Goal: Information Seeking & Learning: Get advice/opinions

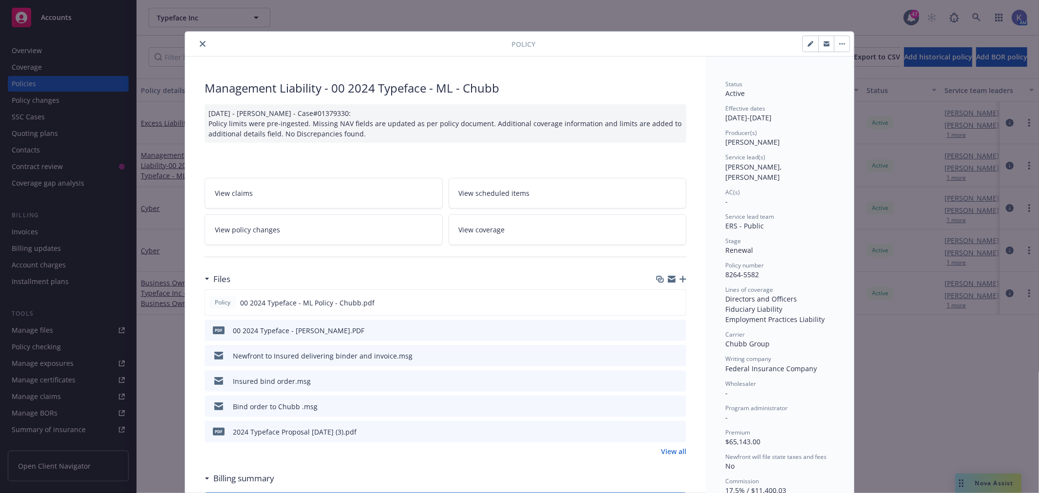
scroll to position [28, 0]
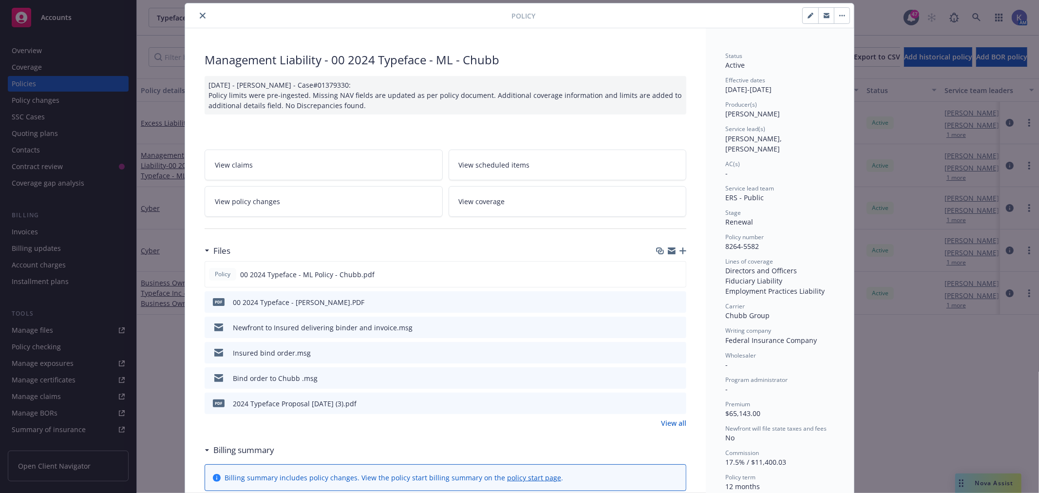
click at [200, 13] on icon "close" at bounding box center [203, 16] width 6 height 6
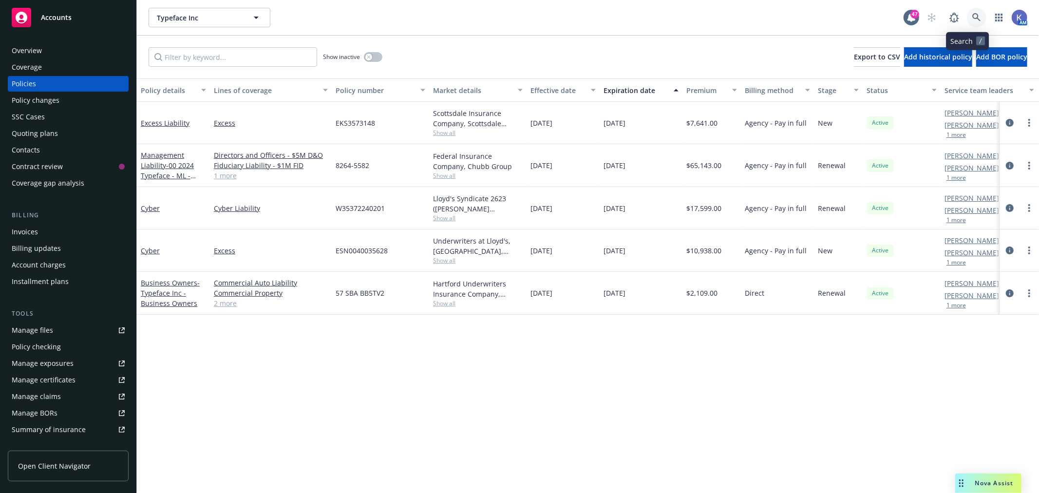
click at [972, 17] on link at bounding box center [976, 17] width 19 height 19
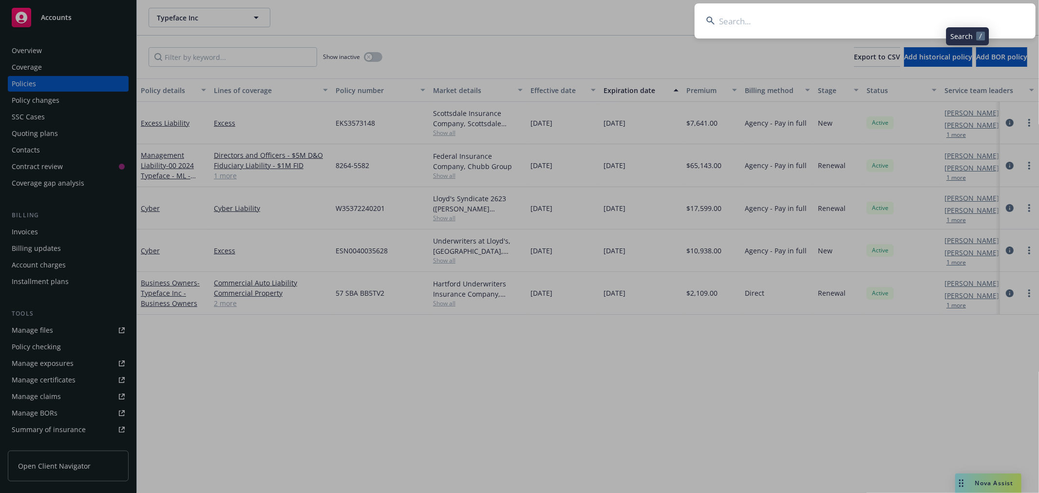
click at [804, 25] on input at bounding box center [864, 20] width 341 height 35
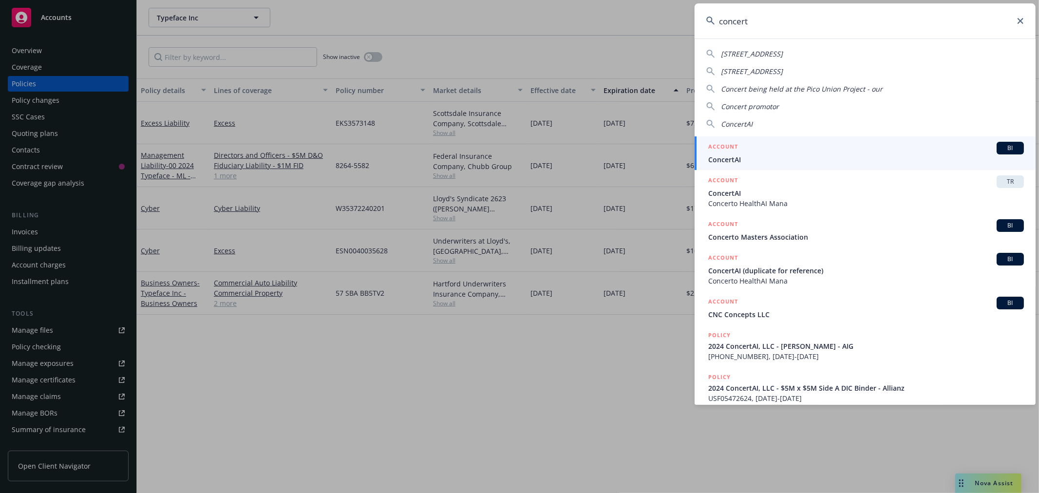
type input "concert"
click at [732, 154] on span "ConcertAI" at bounding box center [866, 159] width 316 height 10
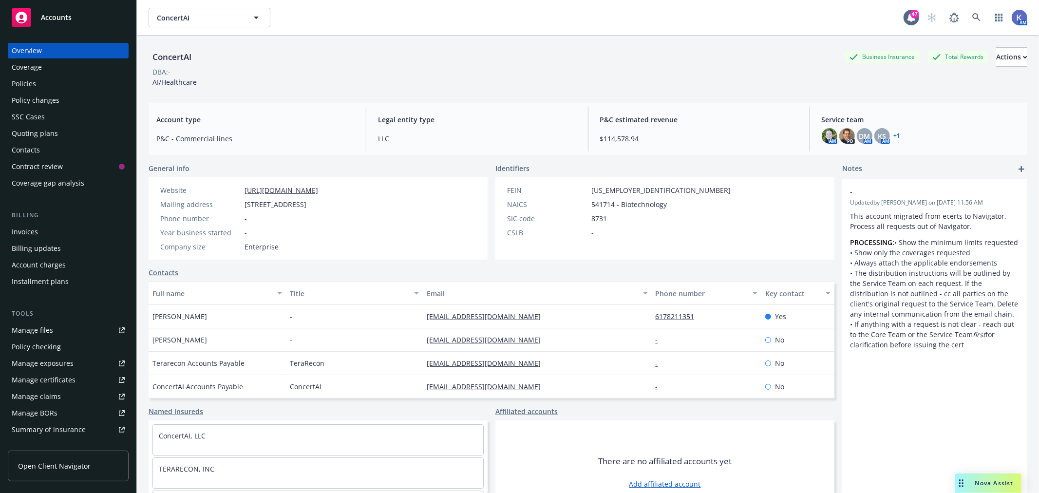
click at [54, 86] on div "Policies" at bounding box center [68, 84] width 113 height 16
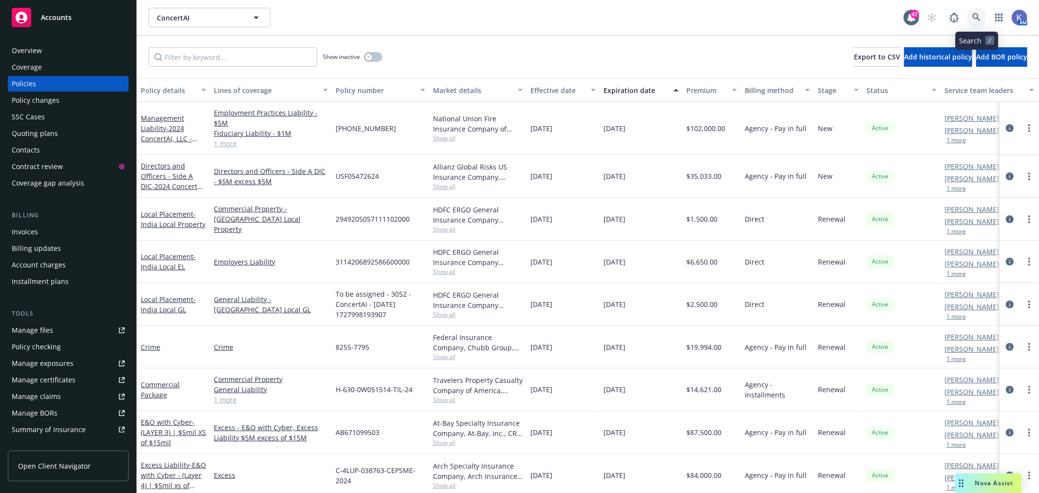
click at [981, 19] on link at bounding box center [976, 17] width 19 height 19
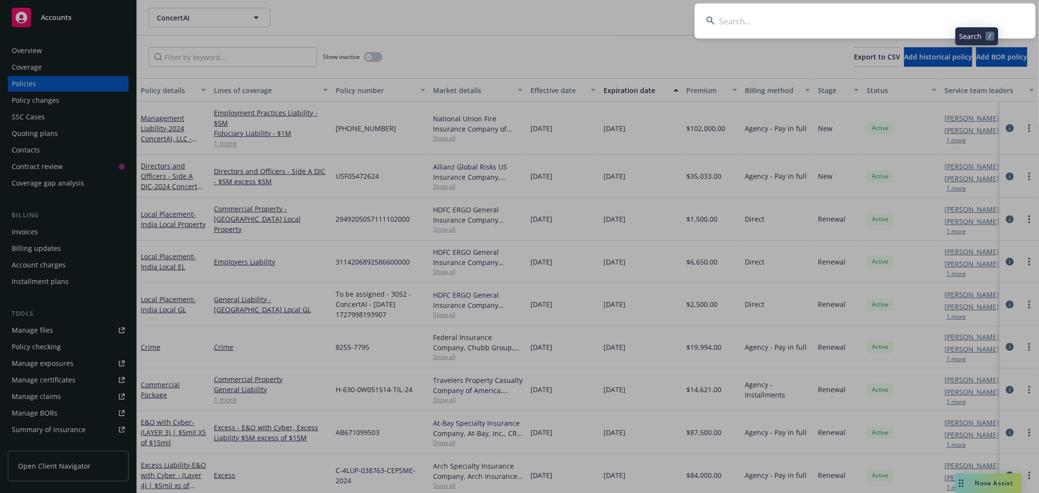
click at [915, 19] on input at bounding box center [864, 20] width 341 height 35
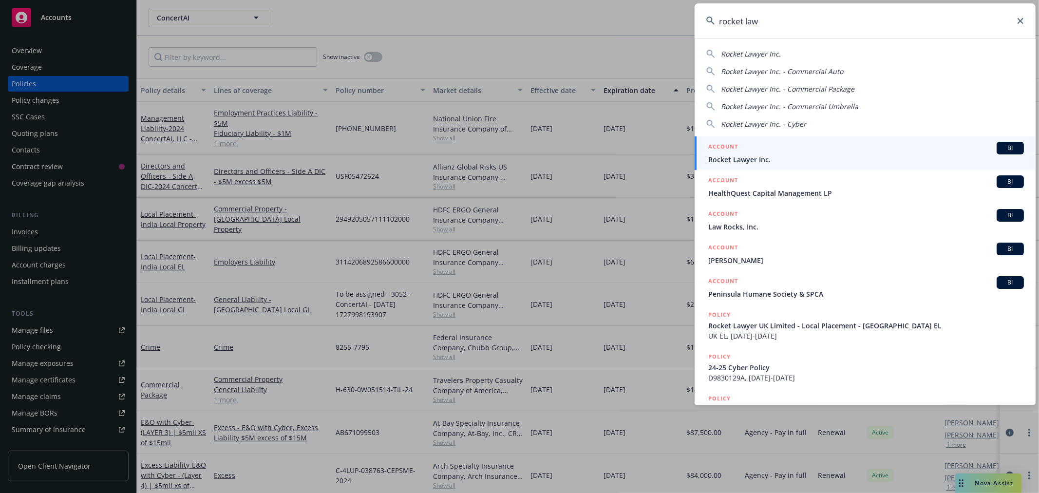
type input "rocket law"
click at [741, 157] on span "Rocket Lawyer Inc." at bounding box center [866, 159] width 316 height 10
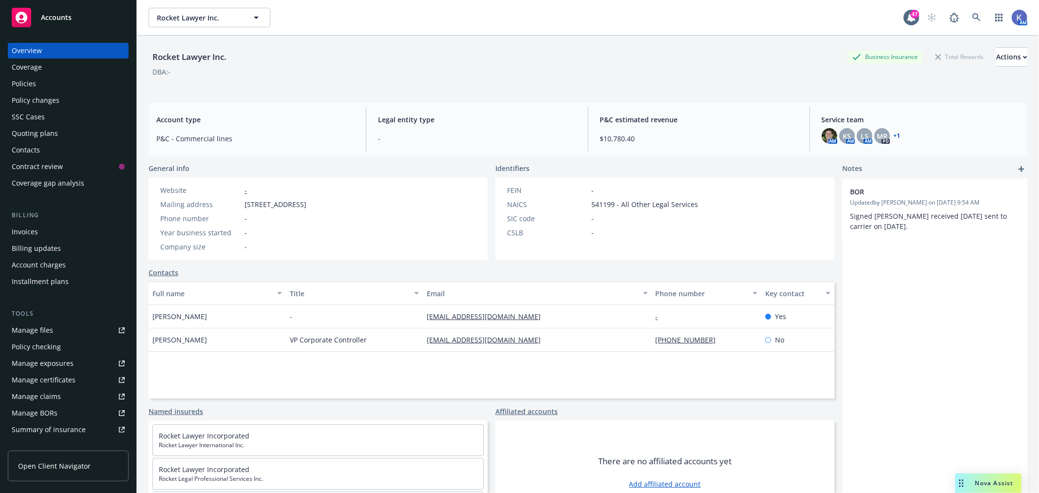
click at [51, 77] on div "Policies" at bounding box center [68, 84] width 113 height 16
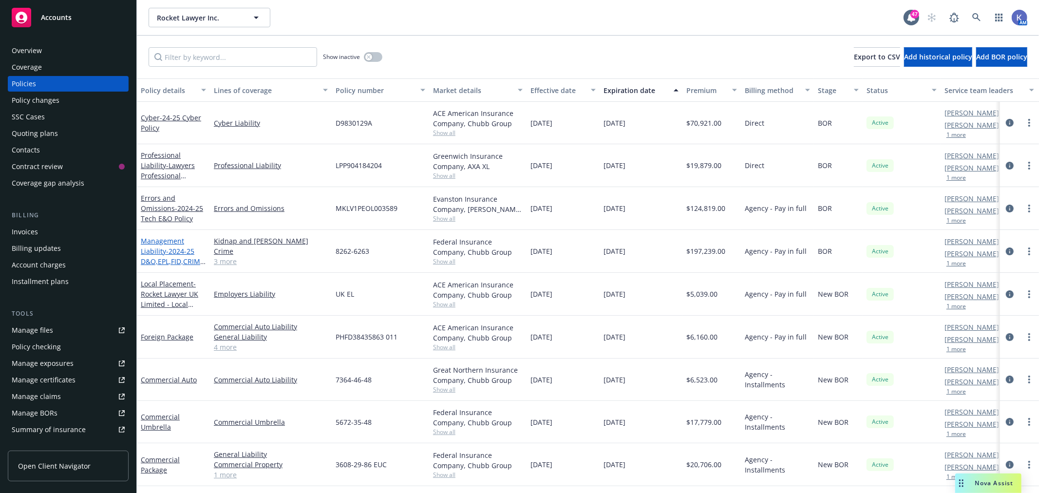
click at [163, 247] on link "Management Liability - 2024-25 D&O,EPL,FID,CRIME, K&R" at bounding box center [173, 256] width 65 height 40
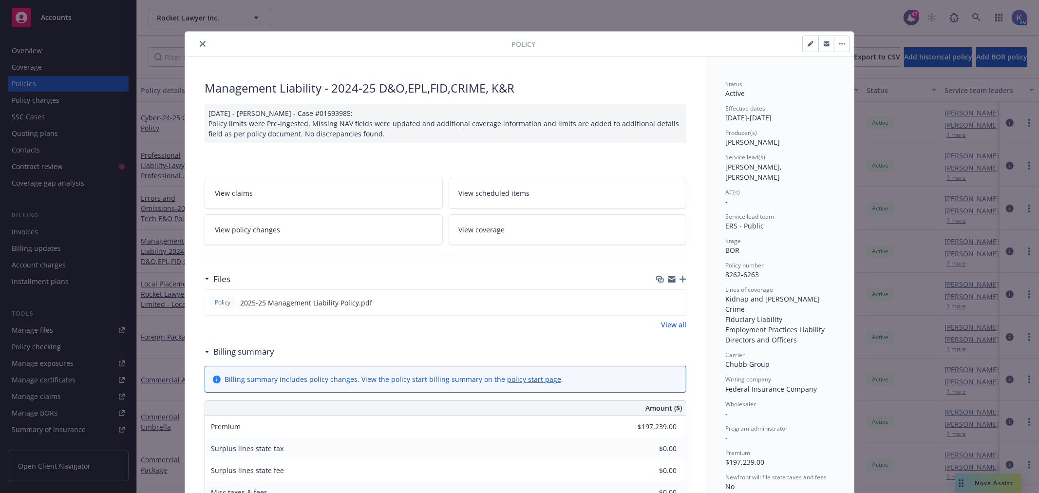
click at [679, 277] on icon "button" at bounding box center [682, 279] width 7 height 7
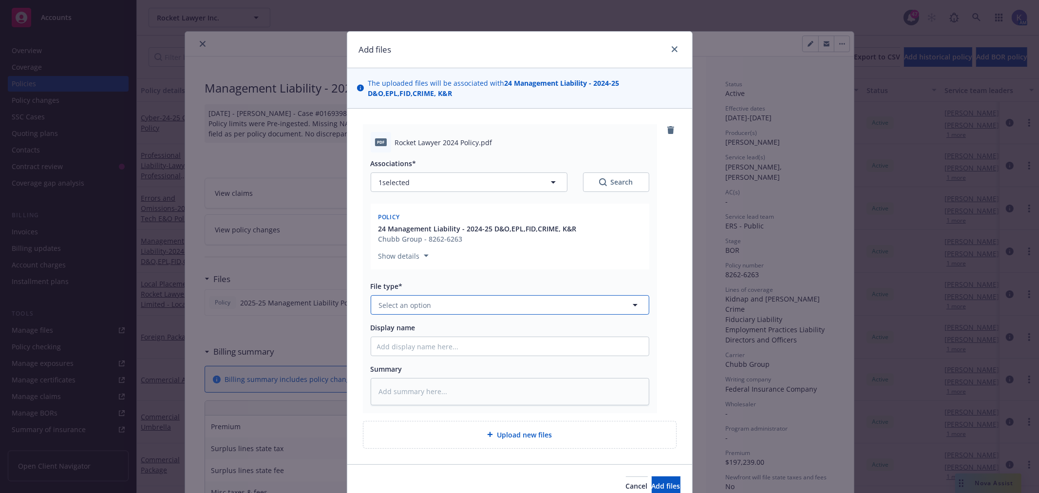
click at [444, 304] on button "Select an option" at bounding box center [510, 304] width 279 height 19
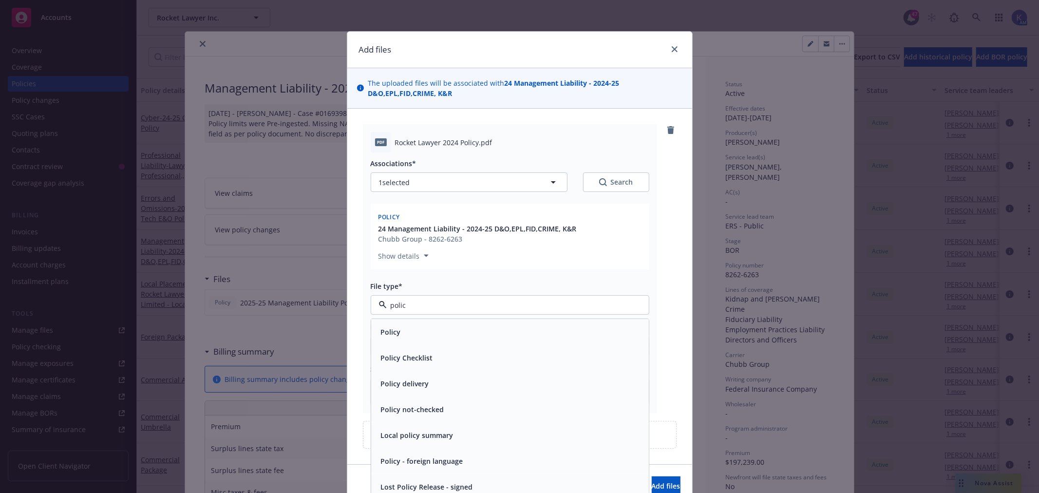
type input "policy"
click at [431, 339] on div "Policy" at bounding box center [510, 332] width 278 height 26
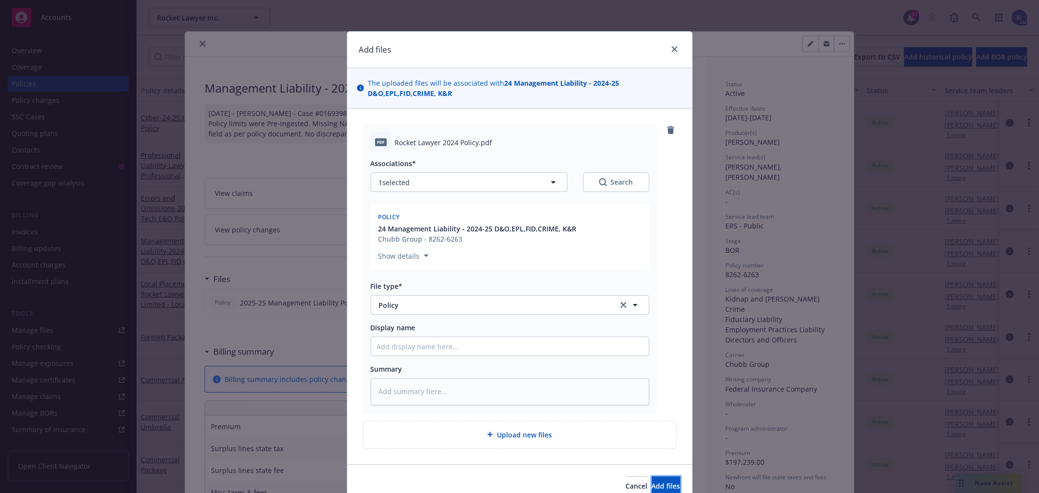
drag, startPoint x: 647, startPoint y: 484, endPoint x: 630, endPoint y: 471, distance: 20.8
click at [652, 484] on span "Add files" at bounding box center [666, 485] width 29 height 9
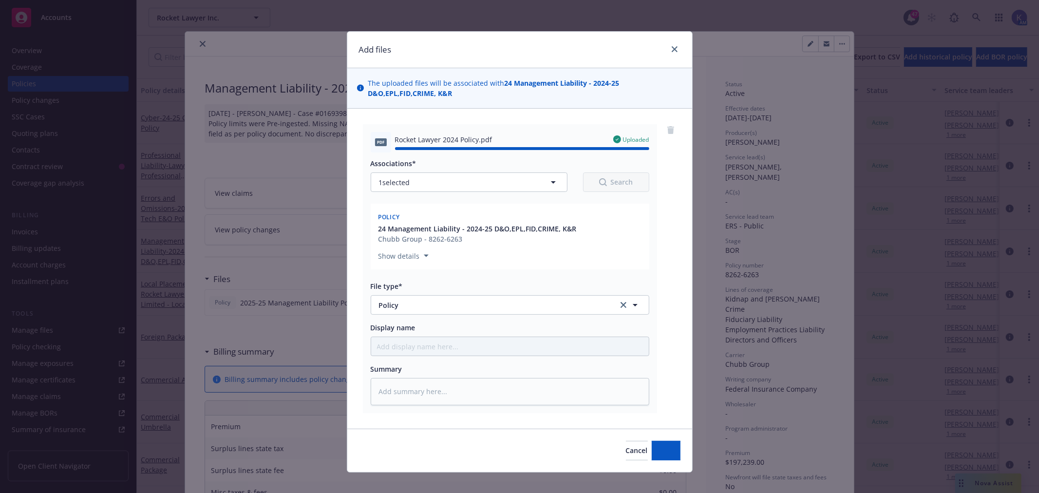
type textarea "x"
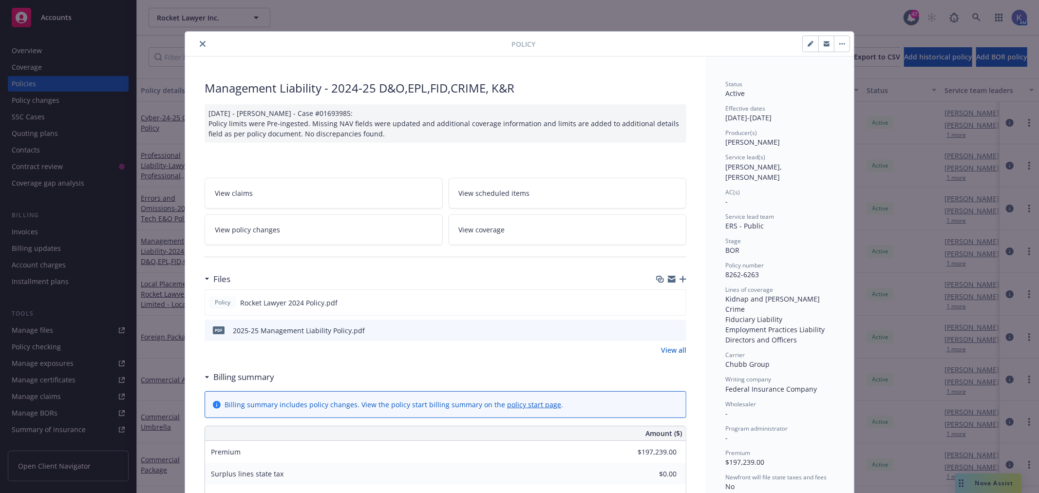
click at [200, 41] on icon "close" at bounding box center [203, 44] width 6 height 6
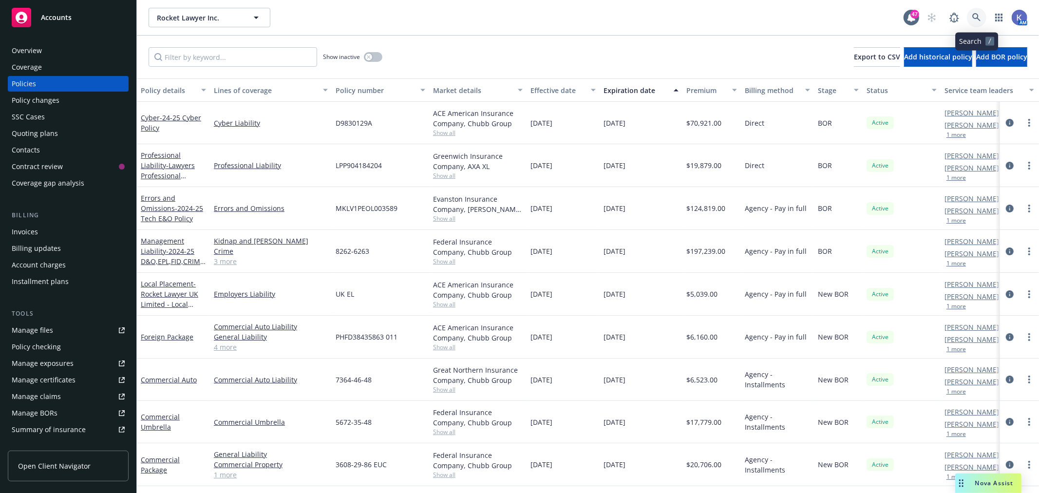
click at [977, 16] on icon at bounding box center [976, 17] width 9 height 9
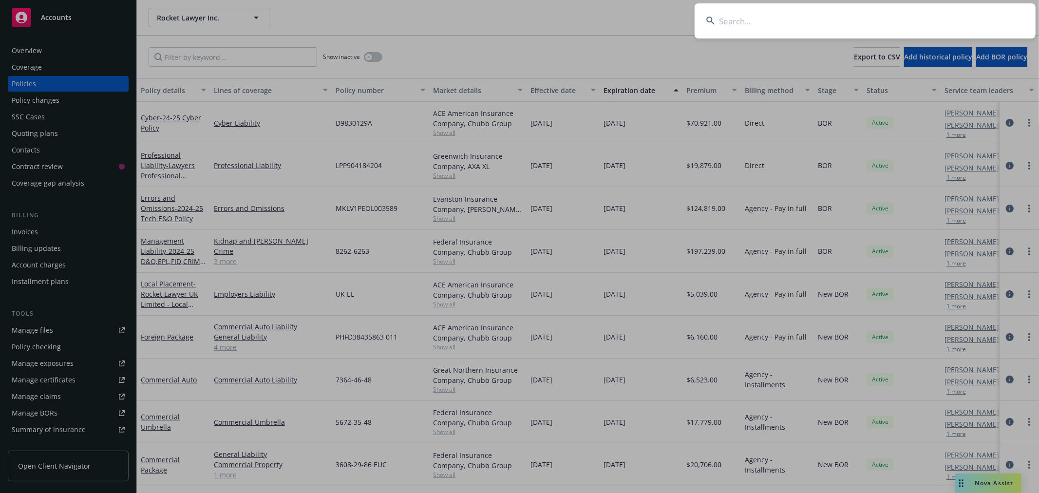
click at [908, 21] on input at bounding box center [864, 20] width 341 height 35
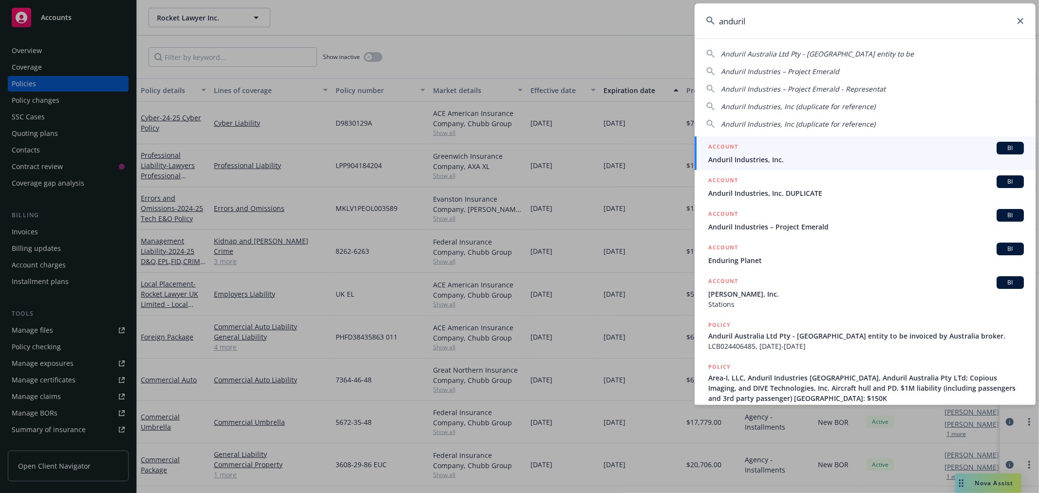
type input "anduril"
click at [724, 159] on span "Anduril Industries, Inc." at bounding box center [866, 159] width 316 height 10
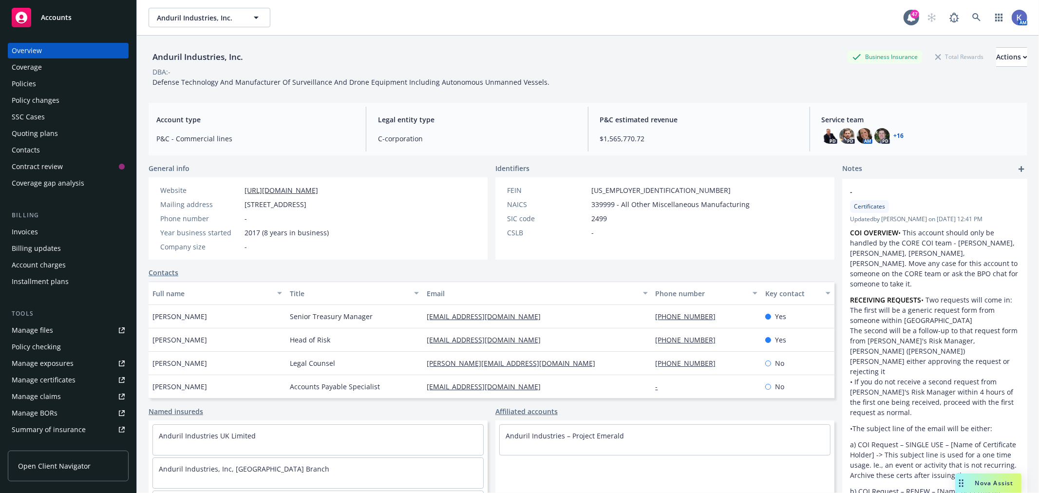
click at [52, 88] on div "Policies" at bounding box center [68, 84] width 113 height 16
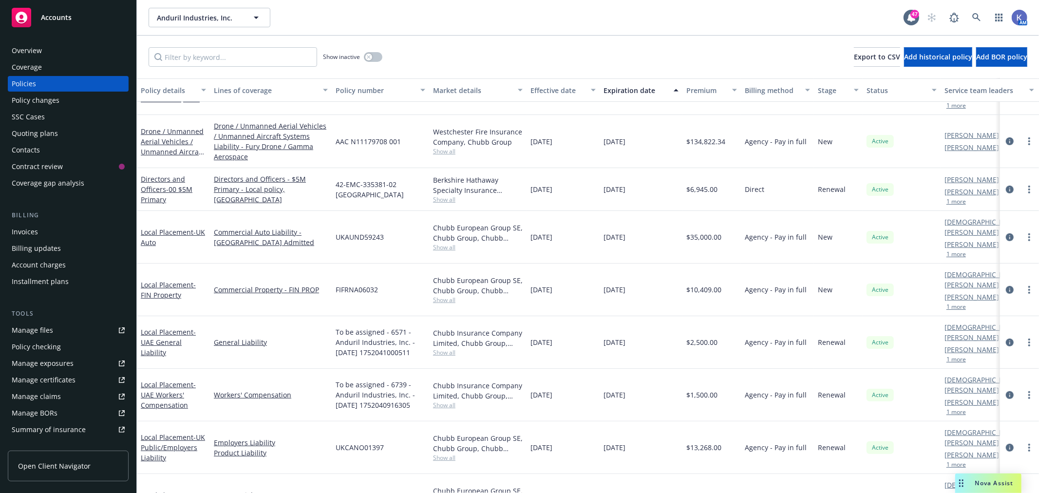
scroll to position [324, 0]
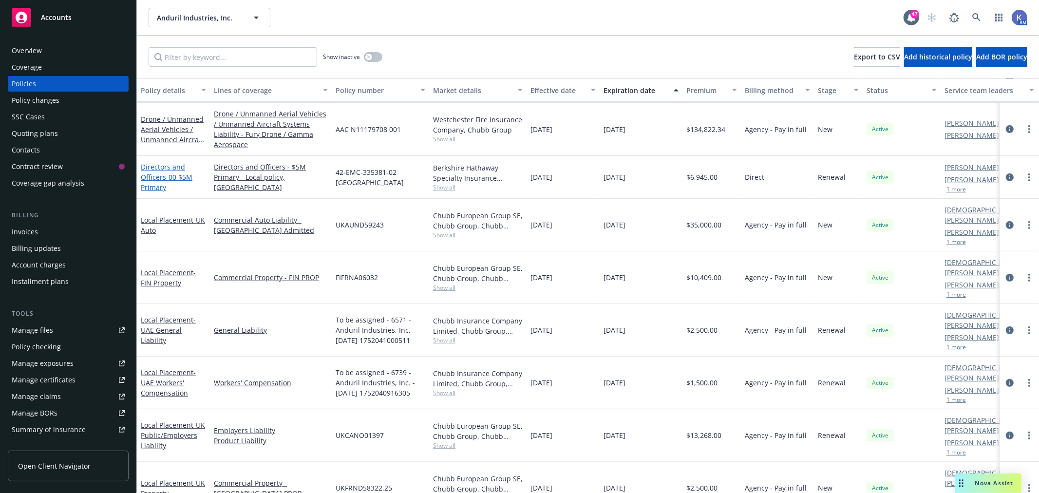
click at [162, 168] on link "Directors and Officers - 00 $5M Primary" at bounding box center [167, 177] width 52 height 30
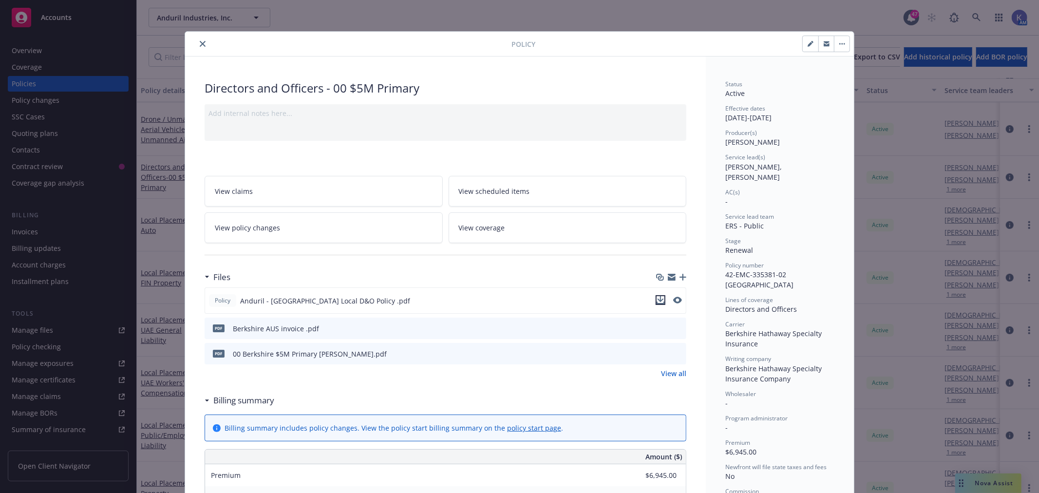
click at [656, 300] on icon "download file" at bounding box center [660, 300] width 8 height 8
click at [200, 42] on icon "close" at bounding box center [203, 44] width 6 height 6
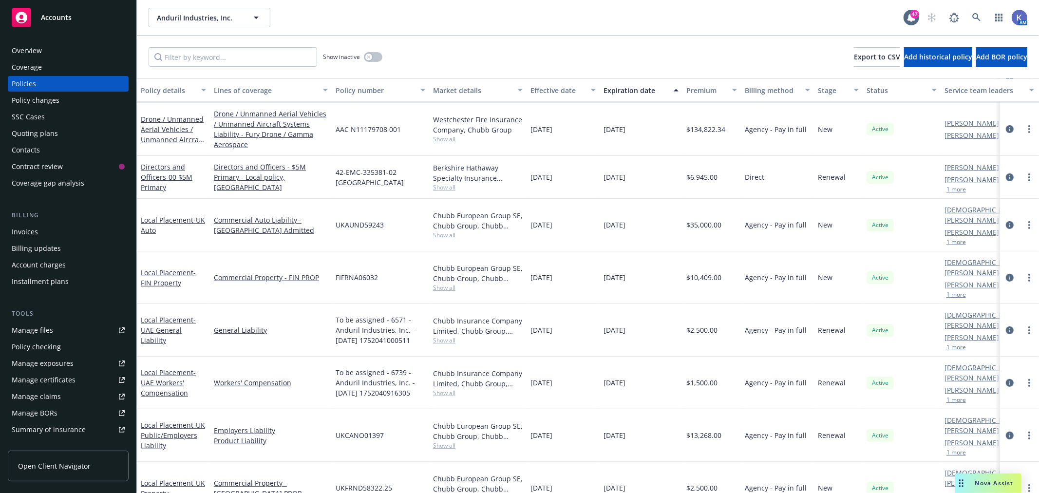
click at [979, 478] on div "Nova Assist" at bounding box center [988, 482] width 66 height 19
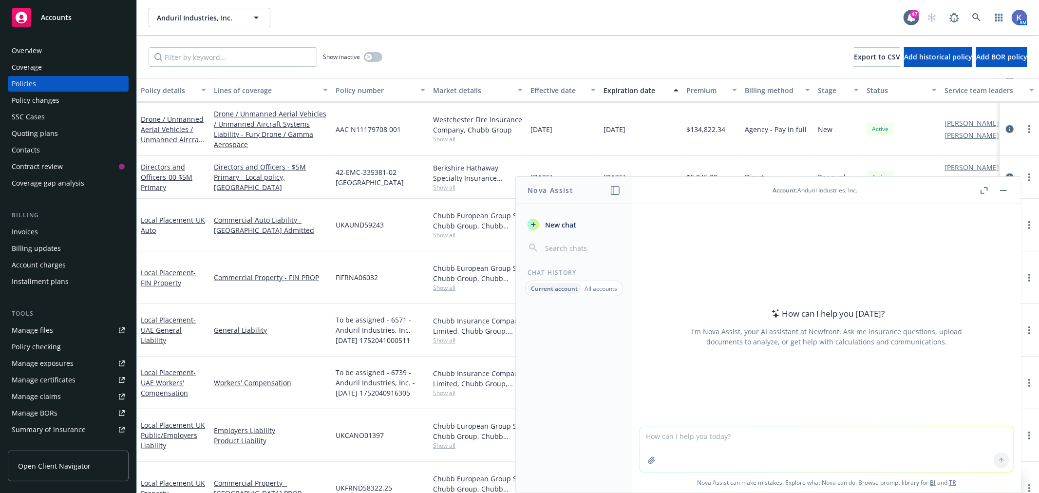
click at [709, 432] on textarea at bounding box center [826, 449] width 373 height 45
paste textarea "Please provide a detailed analysis of this “Defense Base Act policy” (specifica…"
drag, startPoint x: 828, startPoint y: 436, endPoint x: 778, endPoint y: 436, distance: 50.2
click at [778, 436] on textarea "Please provide a detailed analysis of this “Defense Base Act policy” (specifica…" at bounding box center [826, 449] width 373 height 46
drag, startPoint x: 986, startPoint y: 434, endPoint x: 899, endPoint y: 435, distance: 87.2
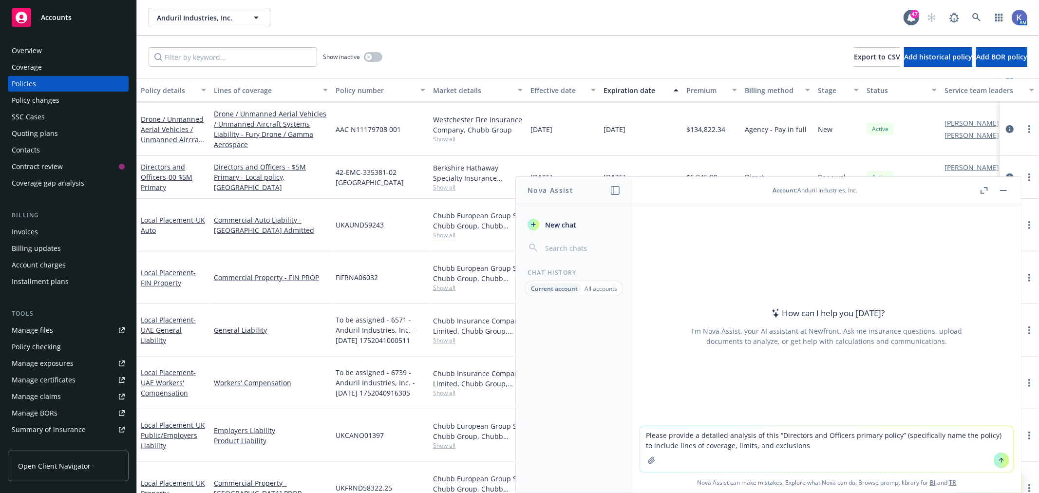
click at [899, 435] on textarea "Please provide a detailed analysis of this “Directors and Officers primary poli…" at bounding box center [826, 449] width 373 height 46
click at [737, 447] on textarea "Please provide a detailed analysis of this “Directors and Officers primary poli…" at bounding box center [826, 449] width 373 height 46
type textarea "Please provide a detailed analysis of this “Directors and Officers primary poli…"
click at [998, 461] on icon at bounding box center [1001, 460] width 7 height 7
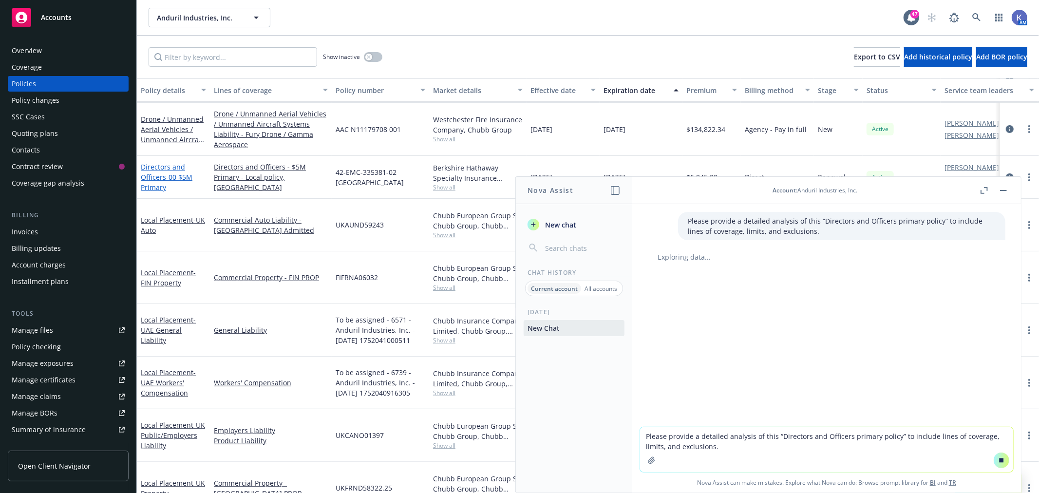
click at [167, 172] on span "- 00 $5M Primary" at bounding box center [167, 181] width 52 height 19
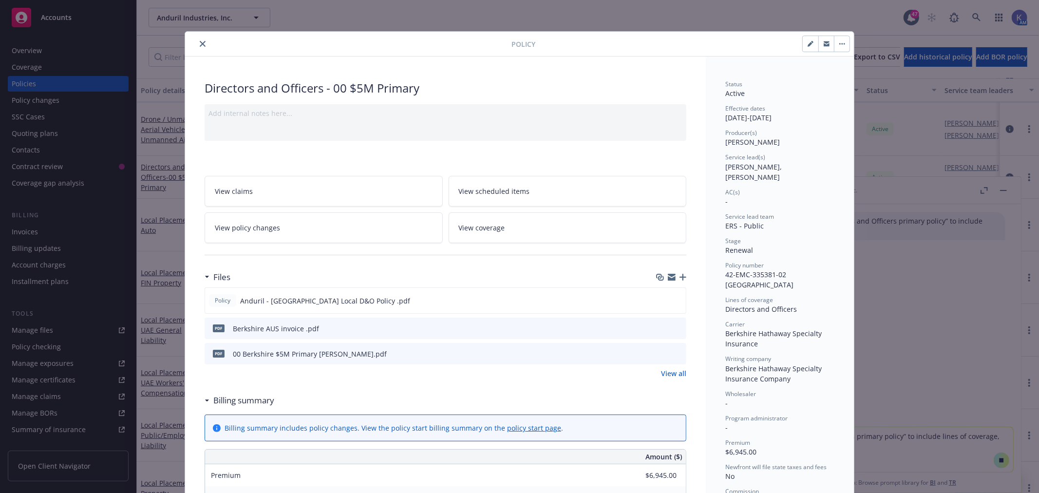
scroll to position [29, 0]
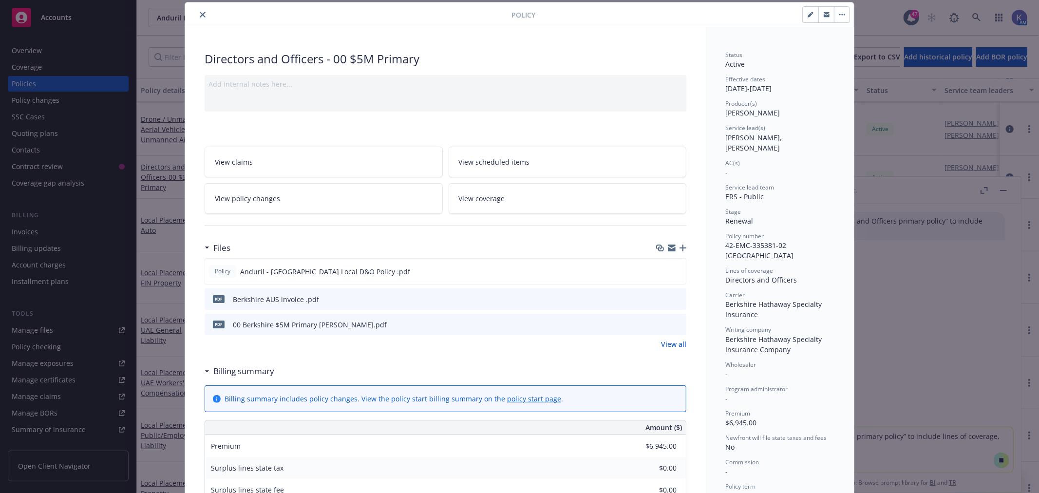
click at [197, 12] on button "close" at bounding box center [203, 15] width 12 height 12
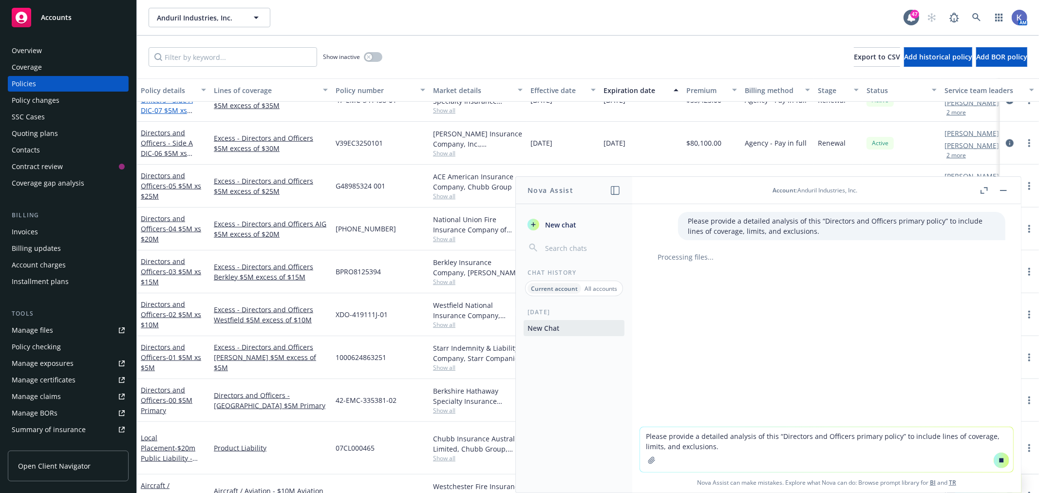
scroll to position [974, 0]
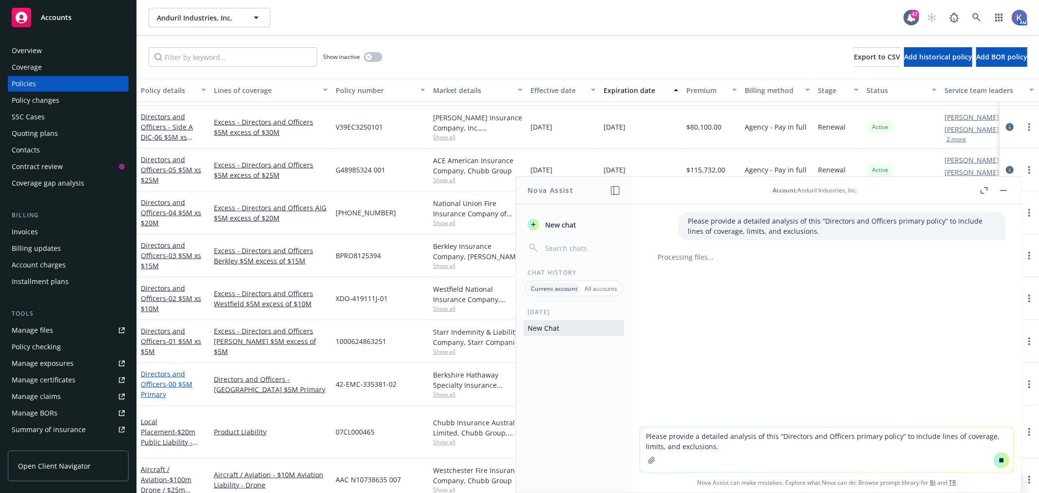
click at [161, 384] on link "Directors and Officers - 00 $5M Primary" at bounding box center [167, 384] width 52 height 30
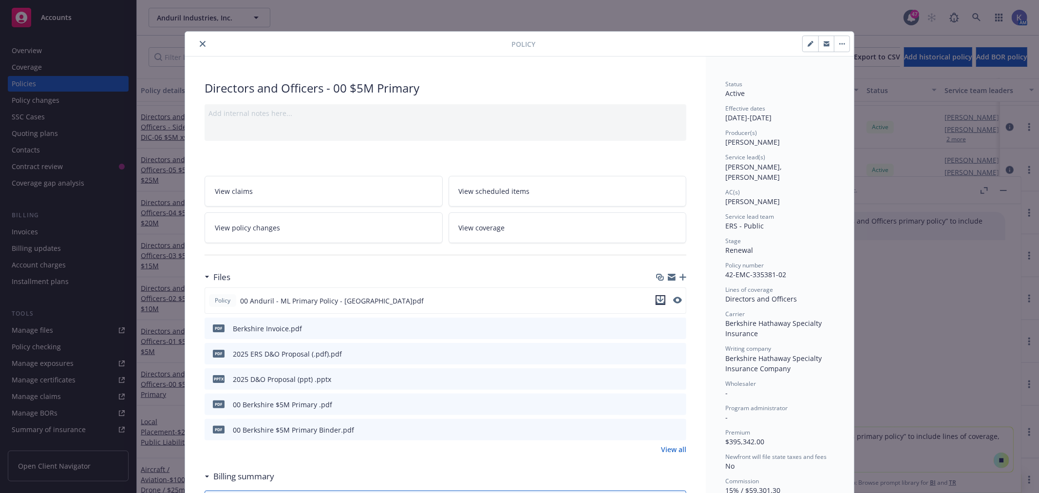
click at [657, 298] on icon "download file" at bounding box center [660, 299] width 6 height 6
drag, startPoint x: 196, startPoint y: 43, endPoint x: 231, endPoint y: 64, distance: 40.7
click at [200, 43] on icon "close" at bounding box center [203, 44] width 6 height 6
click at [200, 44] on icon "close" at bounding box center [203, 44] width 6 height 6
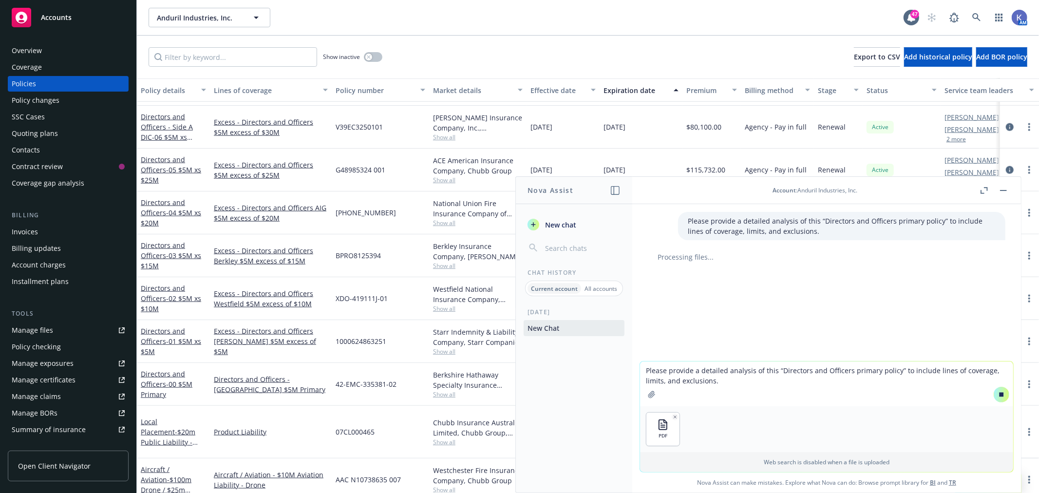
click at [824, 411] on div "PDF" at bounding box center [826, 429] width 373 height 46
click at [677, 373] on textarea "Please provide a detailed analysis of this “Directors and Officers primary poli…" at bounding box center [826, 383] width 373 height 45
type textarea "\"
click at [705, 429] on div "PDF" at bounding box center [826, 429] width 373 height 46
click at [688, 387] on textarea at bounding box center [826, 383] width 373 height 46
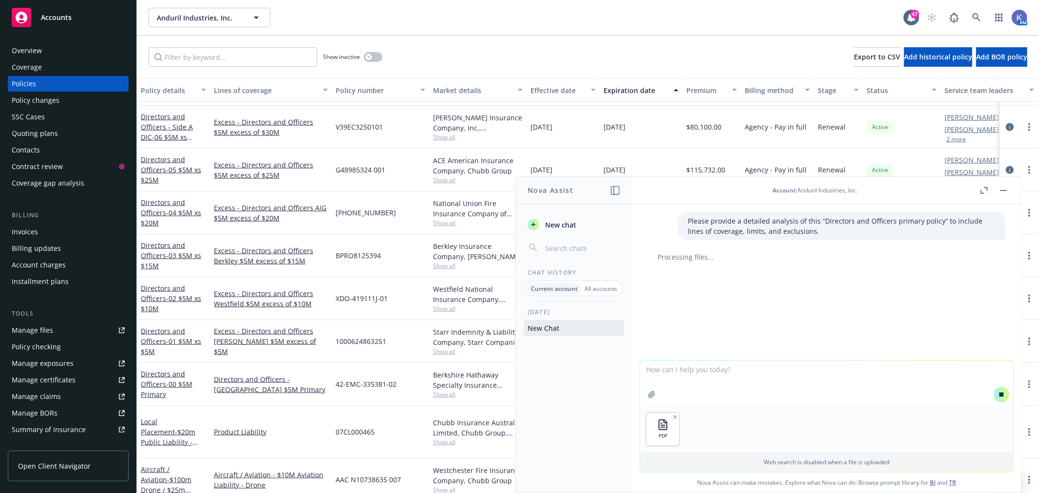
click at [690, 371] on textarea at bounding box center [826, 383] width 373 height 46
click at [981, 192] on icon "button" at bounding box center [981, 191] width 3 height 3
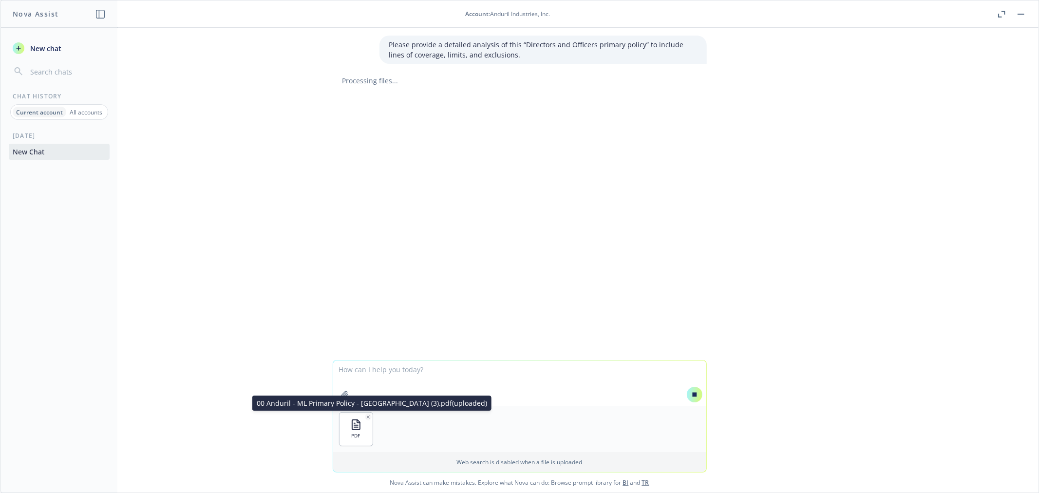
click at [351, 426] on icon "button" at bounding box center [356, 425] width 12 height 12
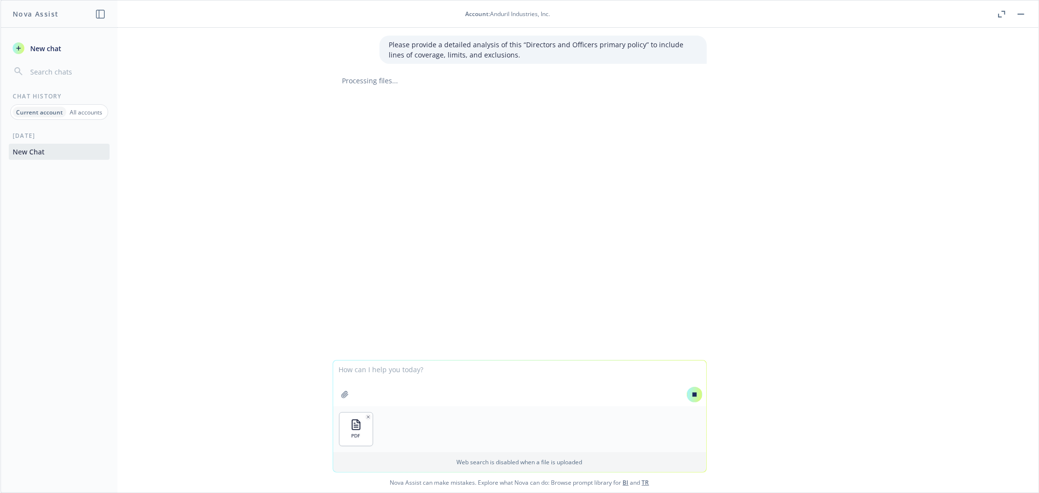
click at [410, 426] on div "PDF" at bounding box center [519, 429] width 373 height 46
click at [421, 382] on textarea at bounding box center [519, 383] width 373 height 46
click at [578, 431] on div "PDF" at bounding box center [519, 429] width 373 height 46
click at [408, 373] on textarea at bounding box center [519, 383] width 373 height 46
click at [502, 246] on div "Please provide a detailed analysis of this “Directors and Officers primary poli…" at bounding box center [519, 194] width 1038 height 332
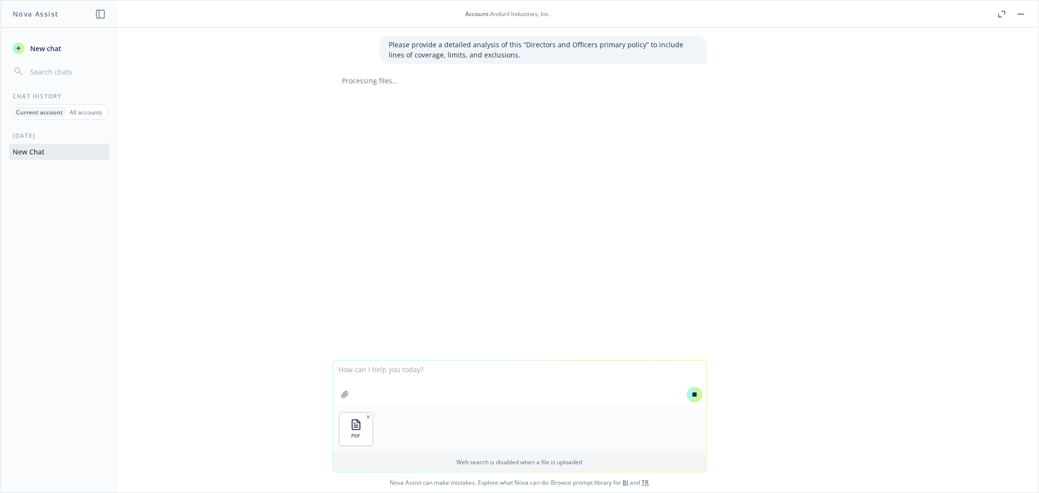
click at [234, 360] on div "PDF Web search is disabled when a file is uploaded Nova Assist can make mistake…" at bounding box center [519, 426] width 1038 height 132
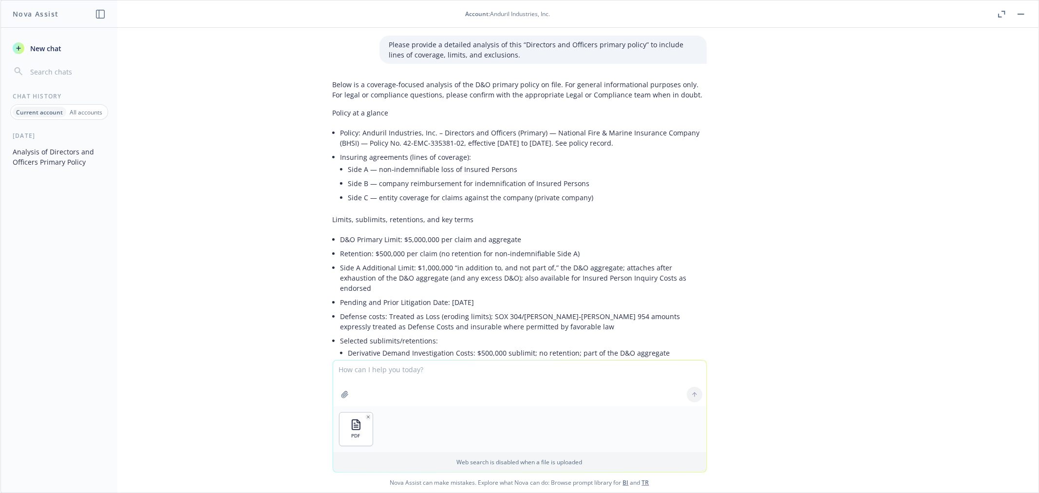
click at [405, 380] on textarea at bounding box center [519, 383] width 373 height 46
type textarea "Can you put this into a word document?"
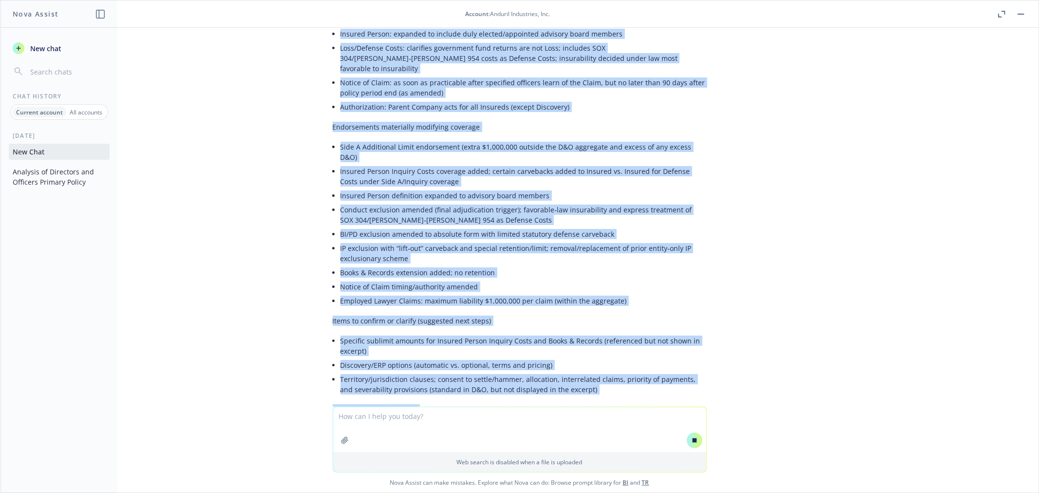
scroll to position [678, 0]
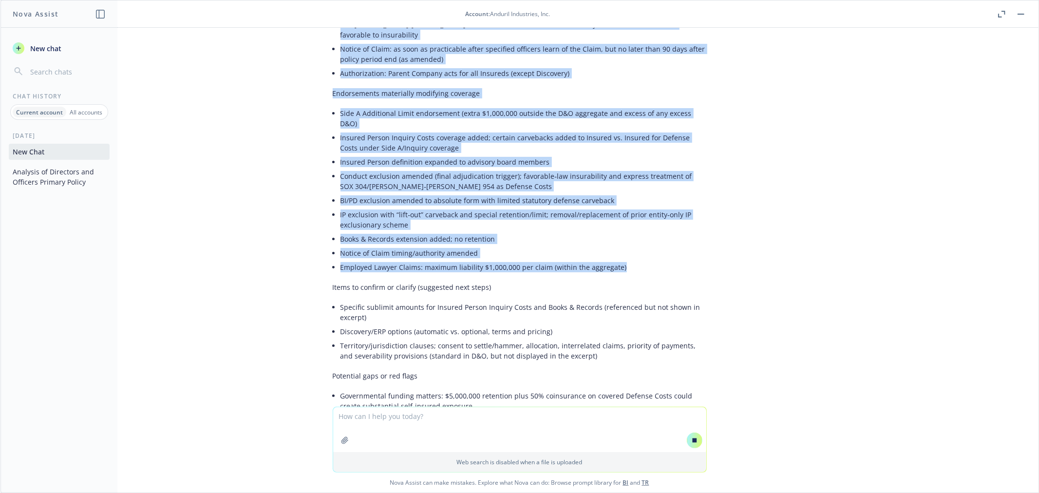
drag, startPoint x: 332, startPoint y: 133, endPoint x: 613, endPoint y: 230, distance: 296.8
copy div "Loremi: Dolorsi Ametconsec, Adi. – Elitseddo eiu Temporin (Utlabor) — Etdolore …"
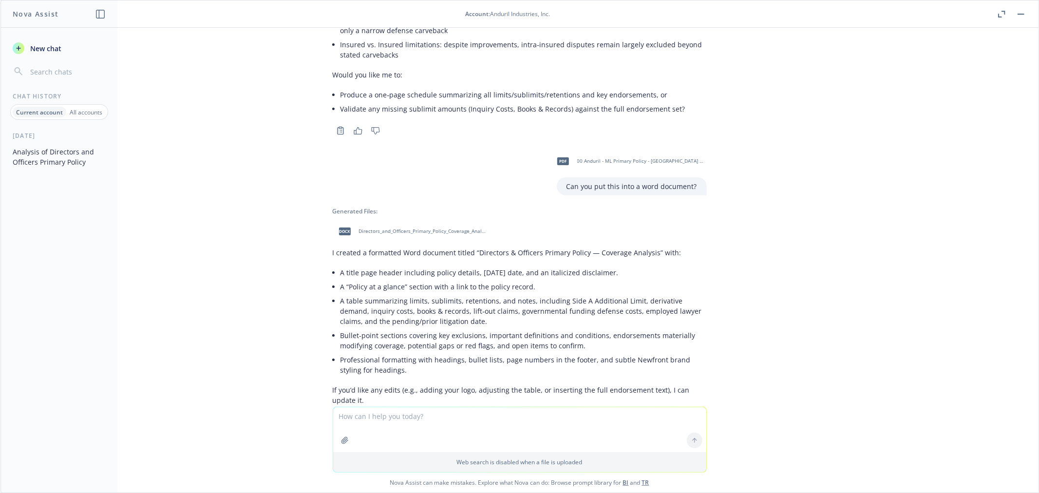
scroll to position [1104, 0]
click at [339, 226] on span "docx" at bounding box center [345, 229] width 12 height 7
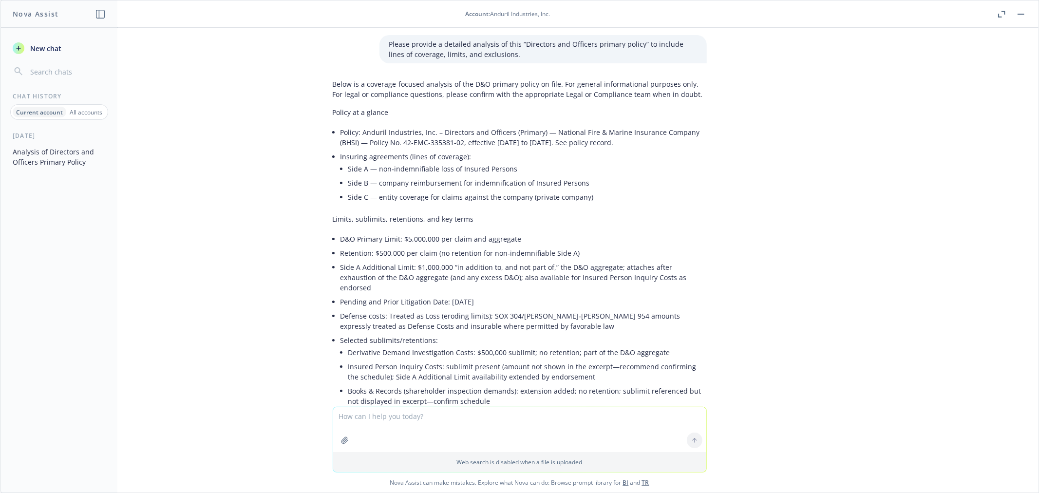
scroll to position [0, 0]
click at [998, 14] on icon "button" at bounding box center [1001, 14] width 7 height 7
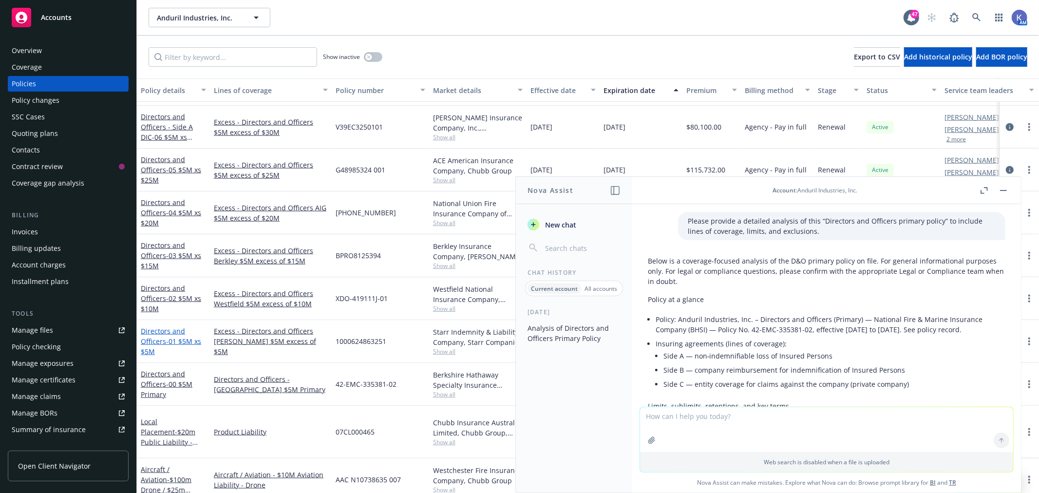
click at [188, 338] on span "- 01 $5M xs $5M" at bounding box center [171, 346] width 60 height 19
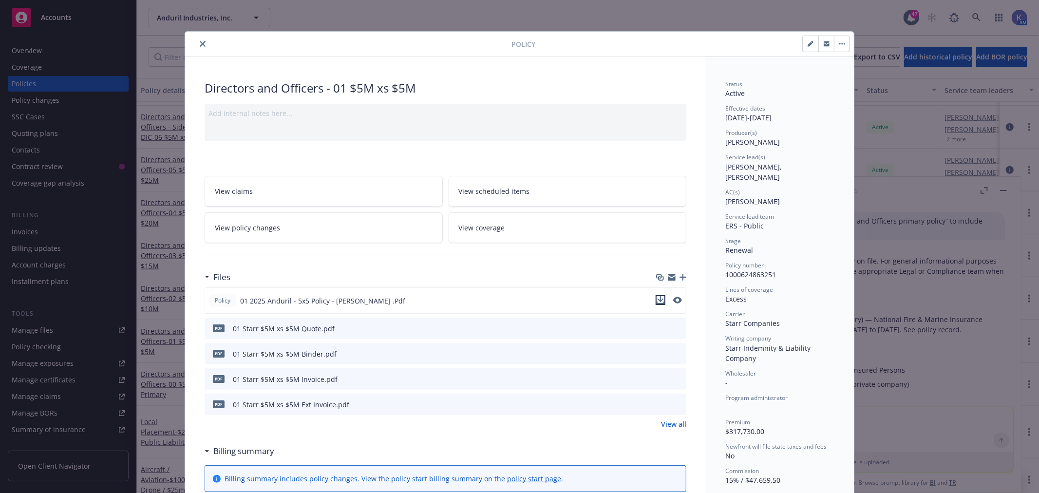
click at [656, 300] on icon "download file" at bounding box center [660, 300] width 8 height 8
click at [200, 44] on icon "close" at bounding box center [203, 44] width 6 height 6
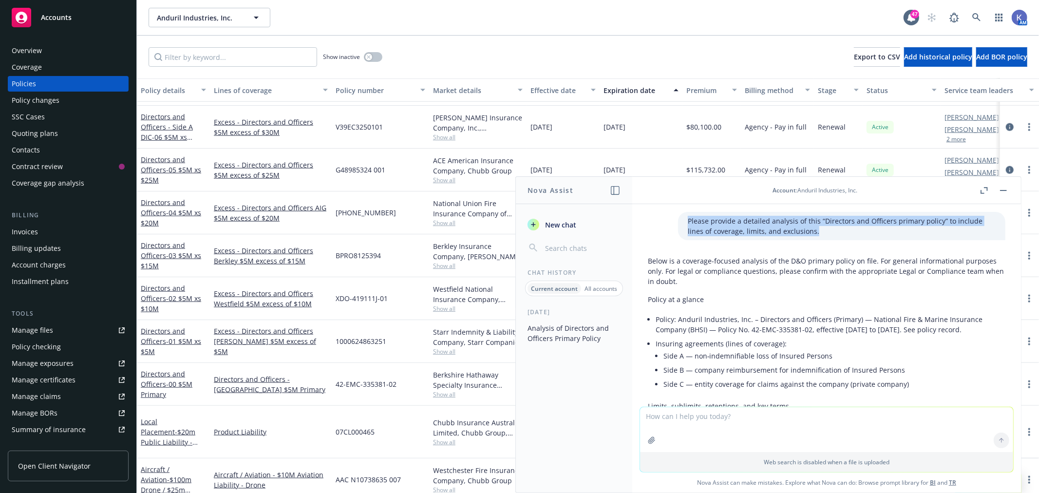
drag, startPoint x: 669, startPoint y: 219, endPoint x: 778, endPoint y: 231, distance: 109.8
click at [778, 231] on p "Please provide a detailed analysis of this “Directors and Officers primary poli…" at bounding box center [842, 226] width 308 height 20
copy p "Please provide a detailed analysis of this “Directors and Officers primary poli…"
click at [681, 421] on textarea at bounding box center [826, 429] width 373 height 45
paste textarea "Please provide a detailed analysis of this “Directors and Officers primary poli…"
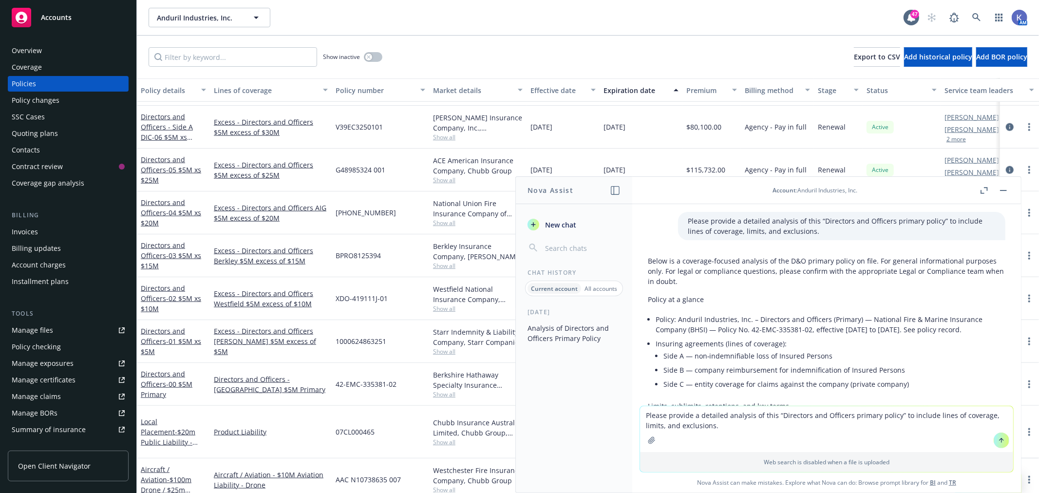
click at [859, 416] on textarea "Please provide a detailed analysis of this “Directors and Officers primary poli…" at bounding box center [826, 429] width 373 height 46
click at [805, 426] on textarea "Please provide a detailed analysis of this “Directors and Officers $5M excess $…" at bounding box center [826, 429] width 373 height 46
type textarea "Please provide a detailed analysis of this “Directors and Officers $5M excess $…"
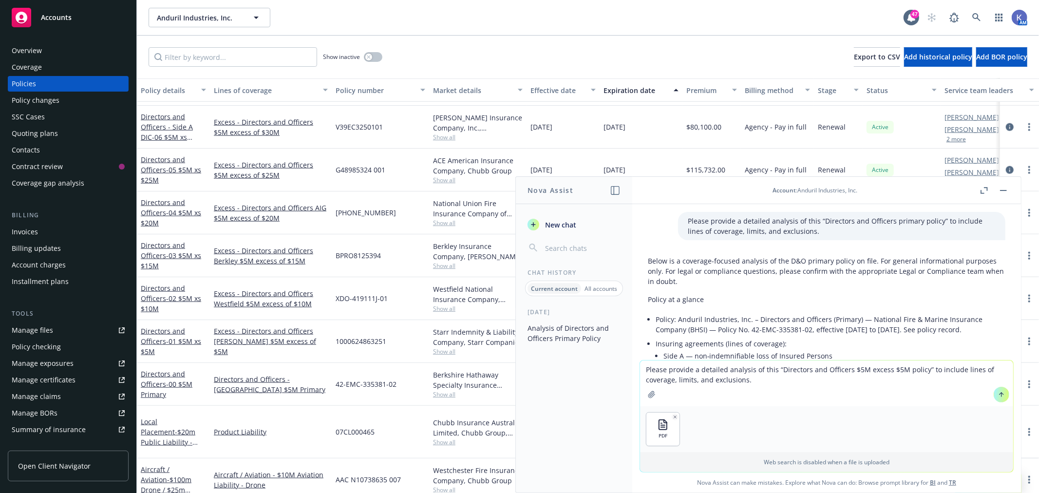
click at [998, 396] on icon at bounding box center [1001, 394] width 7 height 7
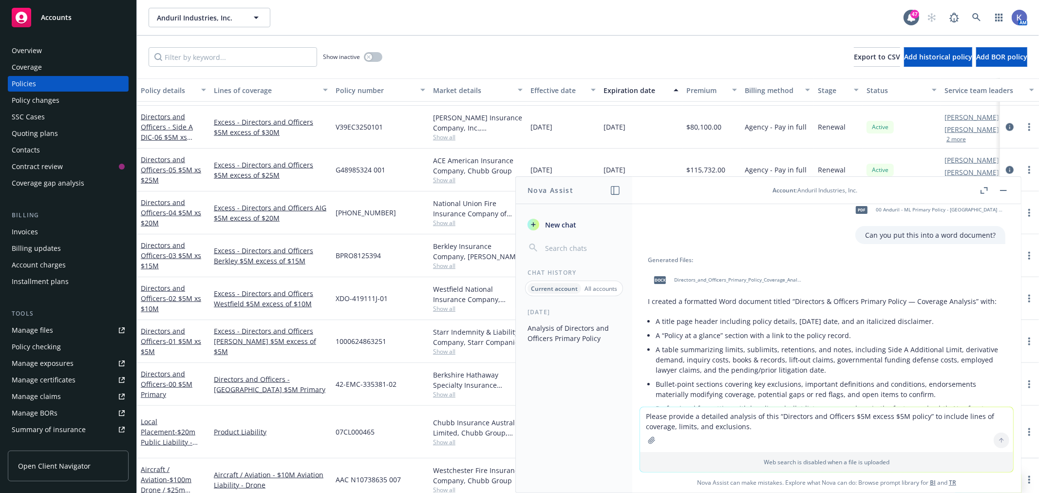
scroll to position [1237, 0]
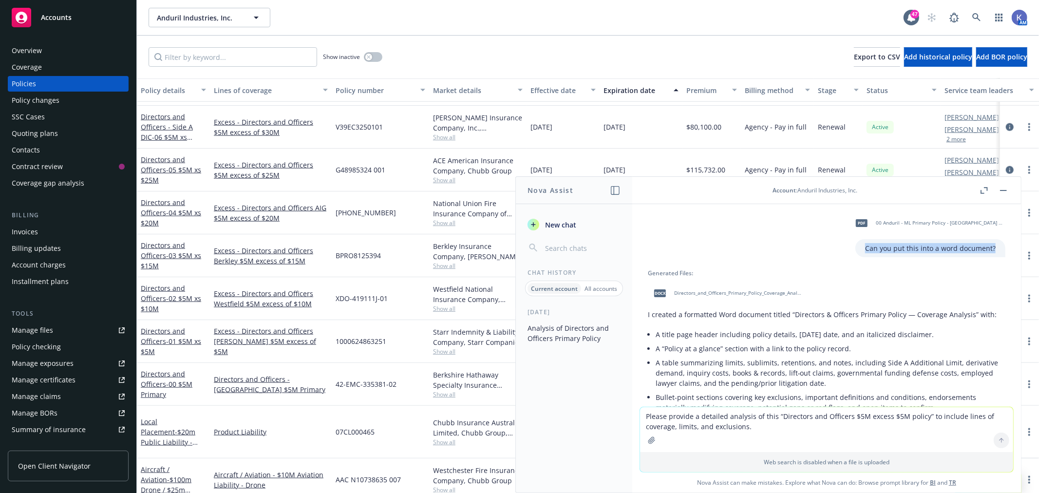
drag, startPoint x: 849, startPoint y: 258, endPoint x: 987, endPoint y: 262, distance: 137.4
click at [987, 257] on div "pdf 00 Anduril - ML Primary Policy - [GEOGRAPHIC_DATA] (3).pdf Can you put this…" at bounding box center [826, 234] width 373 height 46
copy p "Can you put this into a word document?"
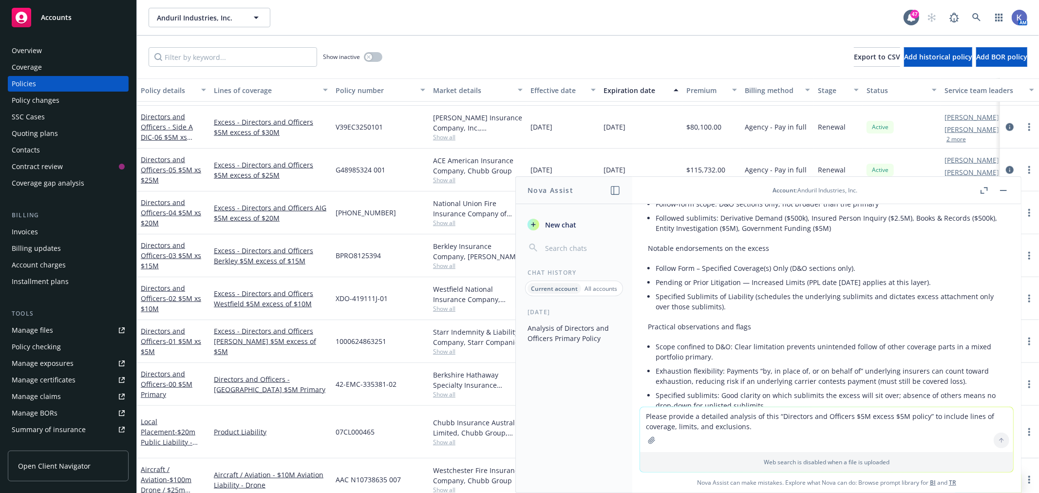
scroll to position [2265, 0]
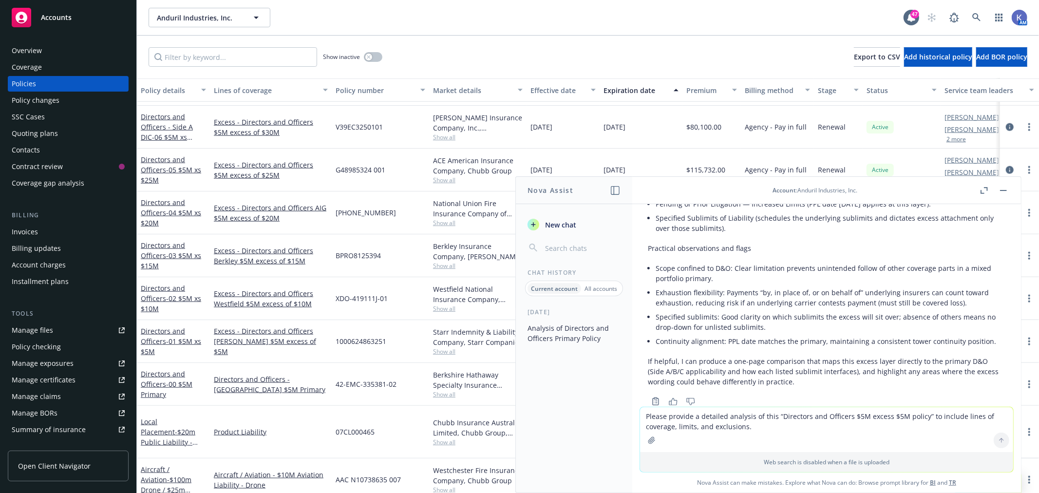
click at [751, 426] on textarea "Please provide a detailed analysis of this “Directors and Officers $5M excess $…" at bounding box center [826, 429] width 373 height 45
paste textarea "Can you put this into a word document?"
type textarea "Can you put this into a word document?"
click at [998, 437] on icon at bounding box center [1001, 440] width 7 height 7
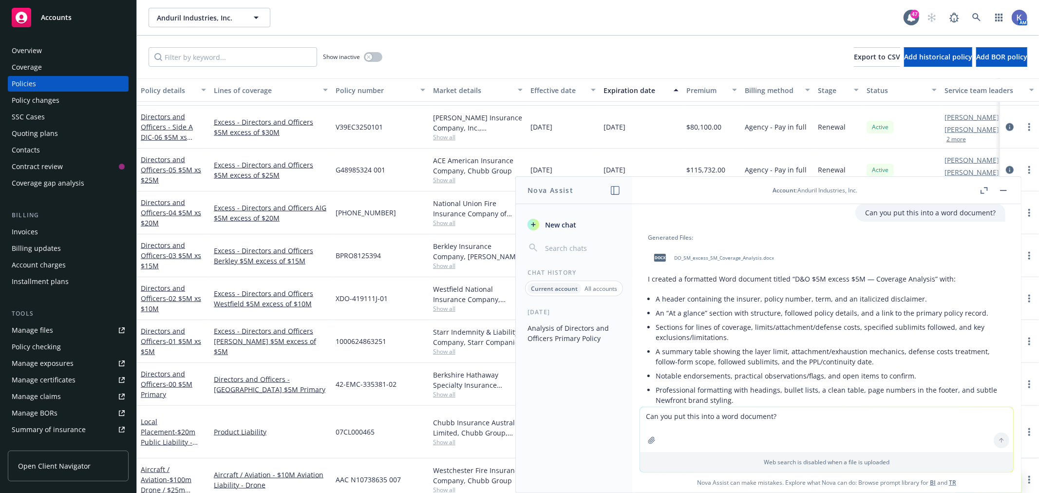
scroll to position [2475, 0]
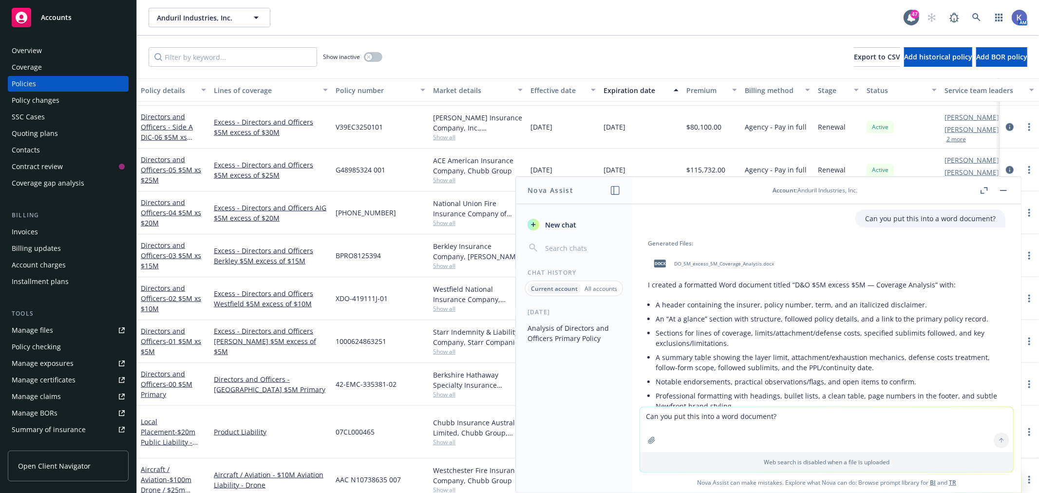
click at [690, 267] on span "DO_5M_excess_5M_Coverage_Analysis.docx" at bounding box center [724, 264] width 100 height 6
click at [703, 312] on li "A header containing the insurer, policy number, term, and an italicized disclai…" at bounding box center [831, 305] width 350 height 14
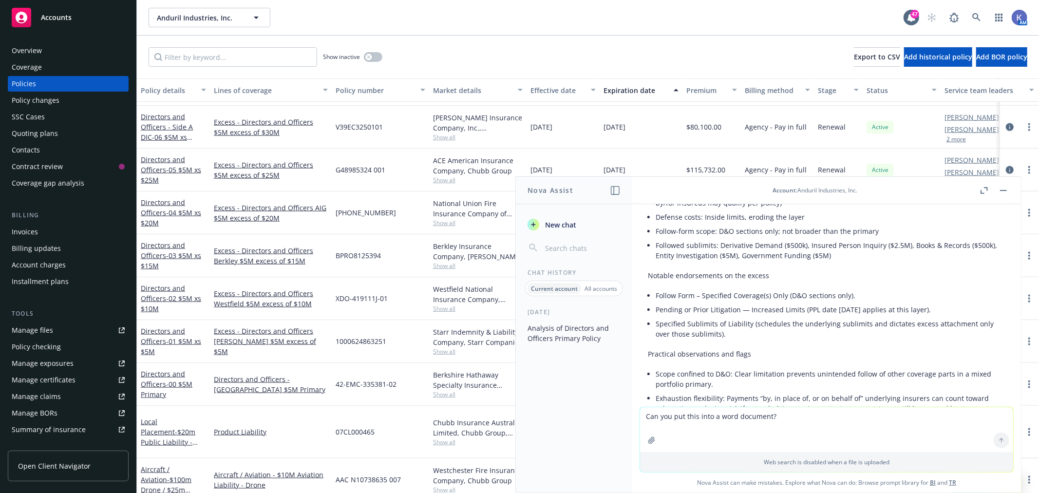
scroll to position [2151, 0]
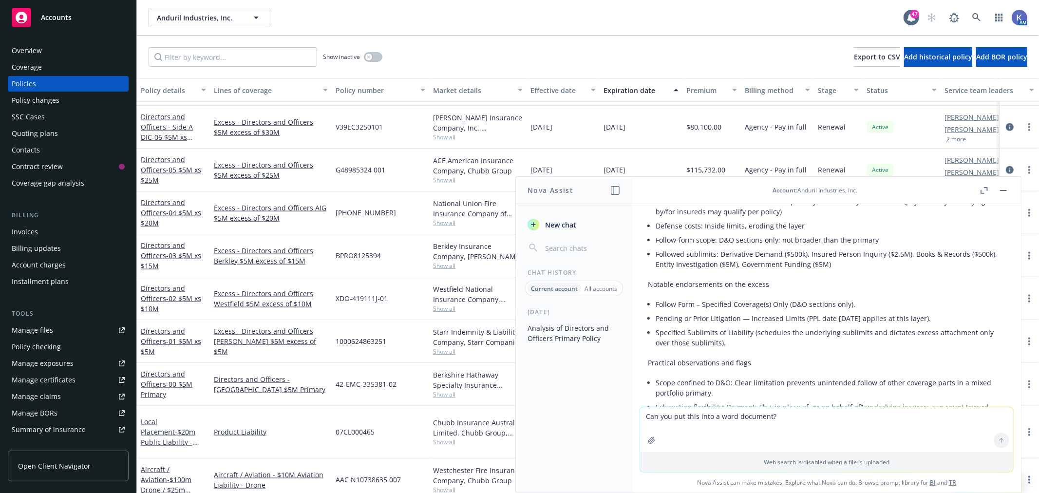
click at [665, 311] on li "Follow Form – Specified Coverage(s) Only (D&O sections only)." at bounding box center [831, 304] width 350 height 14
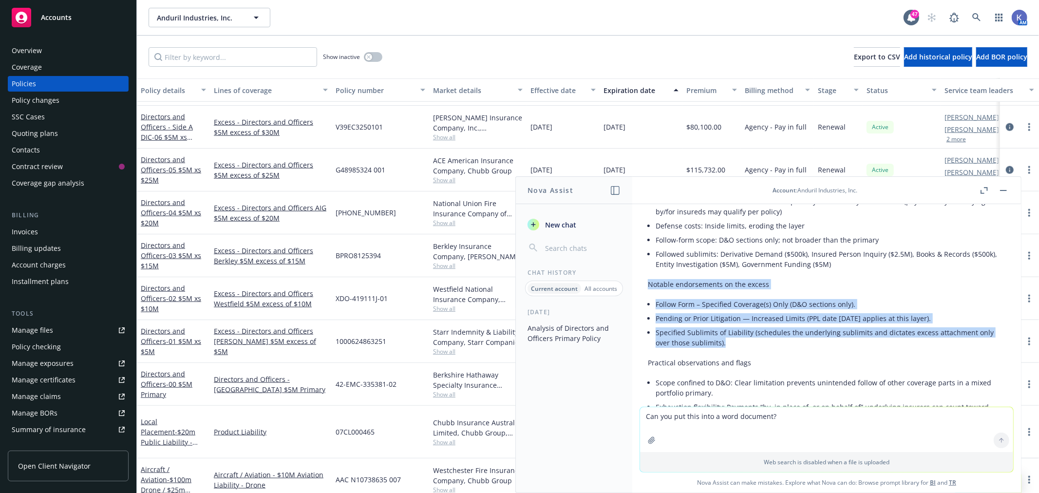
drag, startPoint x: 649, startPoint y: 313, endPoint x: 734, endPoint y: 371, distance: 102.7
click at [734, 371] on div "Below is a coverage-focused analysis of the “Directors & Officers $5M excess $5…" at bounding box center [826, 80] width 357 height 850
copy div "Notable endorsements on the excess Follow Form – Specified Coverage(s) Only (D&…"
click at [755, 311] on li "Follow Form – Specified Coverage(s) Only (D&O sections only)." at bounding box center [831, 304] width 350 height 14
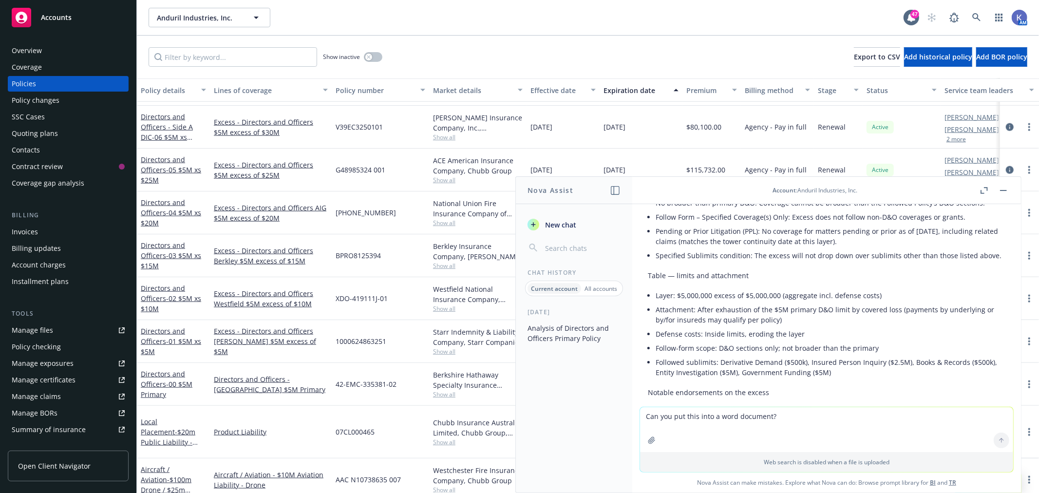
scroll to position [2097, 0]
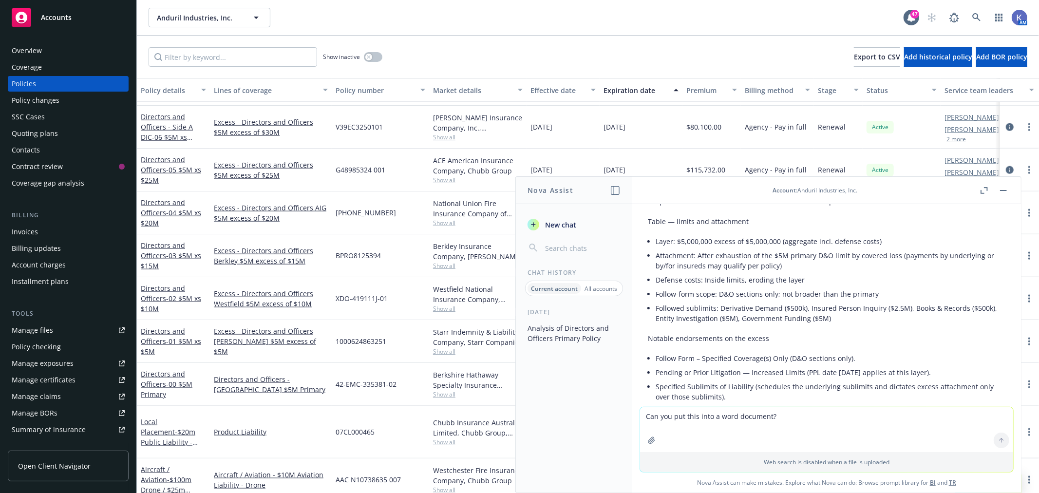
click at [796, 377] on div "Below is a coverage-focused analysis of the “Directors & Officers $5M excess $5…" at bounding box center [826, 134] width 357 height 850
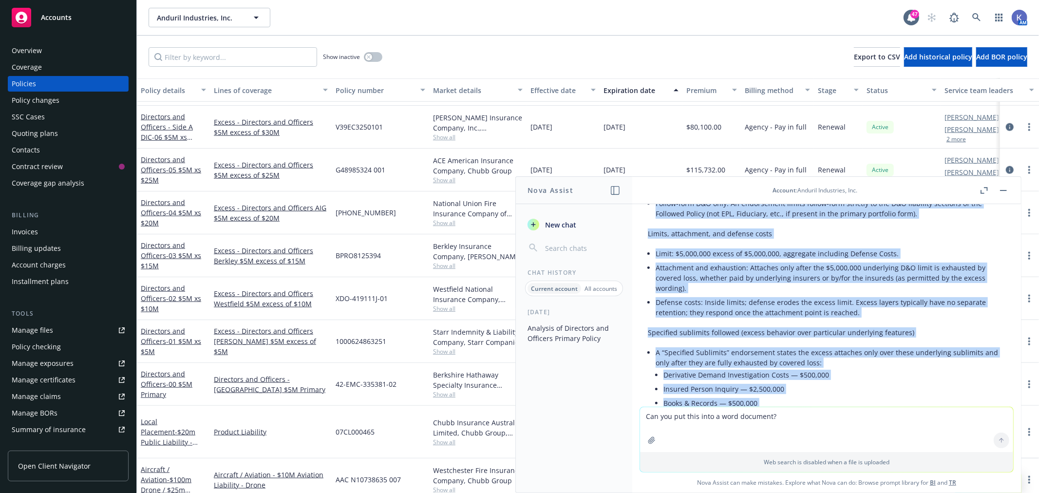
scroll to position [1724, 0]
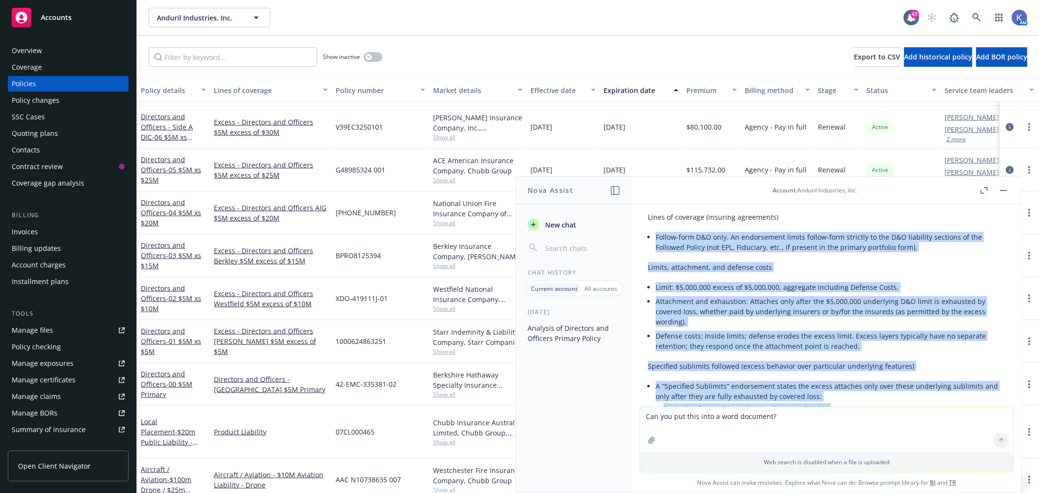
drag, startPoint x: 726, startPoint y: 314, endPoint x: 645, endPoint y: 254, distance: 100.9
copy div "Loremi-dolo S&A cons. Ad elitseddoei tempor incidi-utla etdolore ma ali E&A min…"
click at [168, 296] on span "- 02 $5M xs $10M" at bounding box center [171, 303] width 60 height 19
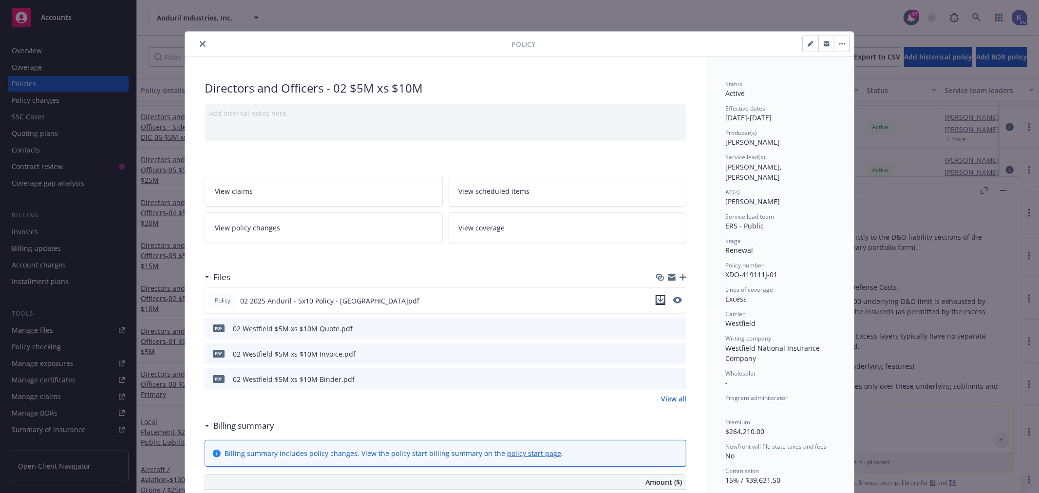
click at [657, 299] on icon "download file" at bounding box center [660, 299] width 6 height 6
click at [200, 44] on icon "close" at bounding box center [203, 44] width 6 height 6
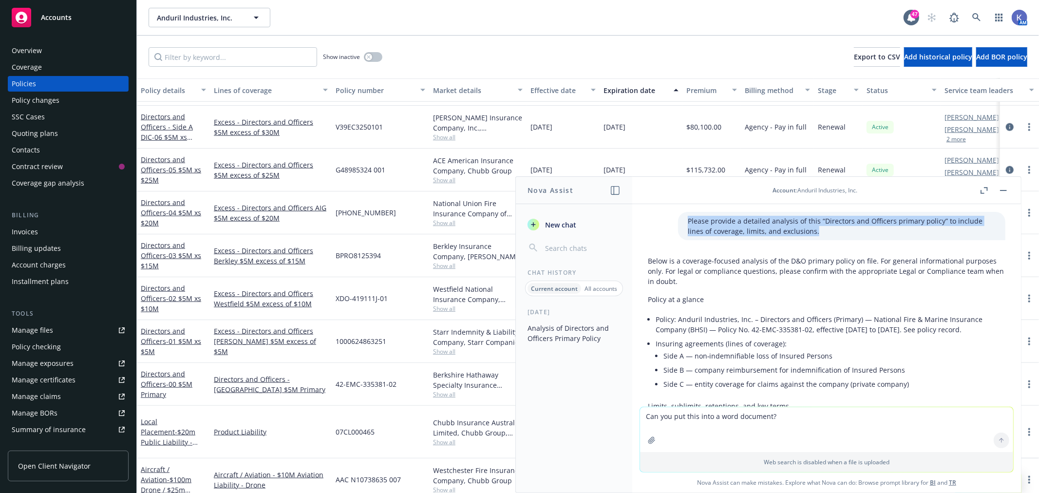
drag, startPoint x: 670, startPoint y: 219, endPoint x: 782, endPoint y: 232, distance: 112.3
click at [782, 232] on p "Please provide a detailed analysis of this “Directors and Officers primary poli…" at bounding box center [842, 226] width 308 height 20
copy p "Please provide a detailed analysis of this “Directors and Officers primary poli…"
click at [720, 433] on textarea "Can you put this into a word document?" at bounding box center [826, 429] width 373 height 45
paste textarea "Please provide a detailed analysis of this “Directors and Officers primary poli…"
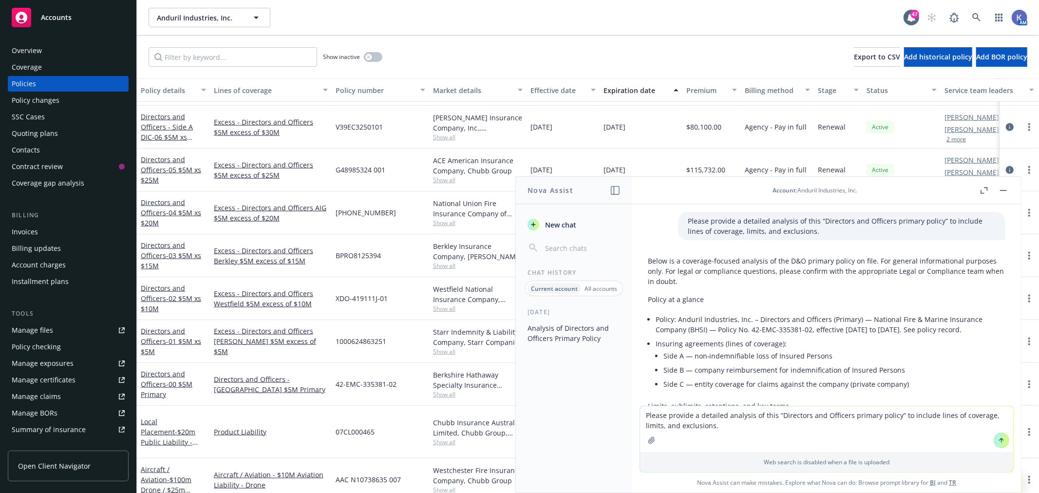
drag, startPoint x: 775, startPoint y: 415, endPoint x: 868, endPoint y: 414, distance: 93.0
click at [868, 414] on textarea "Please provide a detailed analysis of this “Directors and Officers primary poli…" at bounding box center [826, 429] width 373 height 46
click at [818, 435] on textarea "Please provide a detailed analysis of this “$5M excess $10M Directors and Offic…" at bounding box center [826, 429] width 373 height 46
drag, startPoint x: 823, startPoint y: 425, endPoint x: 746, endPoint y: 425, distance: 77.4
click at [746, 425] on textarea "Please provide a detailed analysis of this “$5M excess $10M Directors and Offic…" at bounding box center [826, 429] width 373 height 46
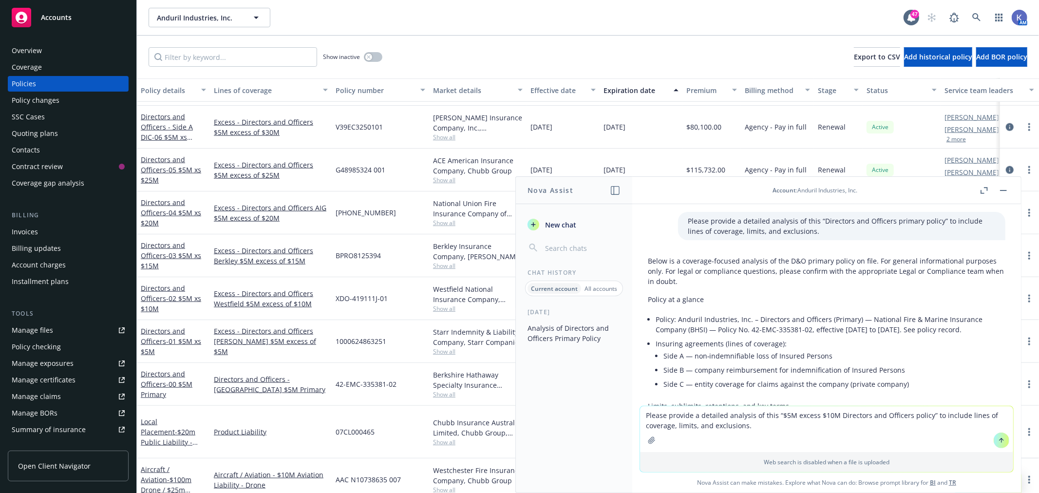
type textarea "Please provide a detailed analysis of this “$5M excess $10M Directors and Offic…"
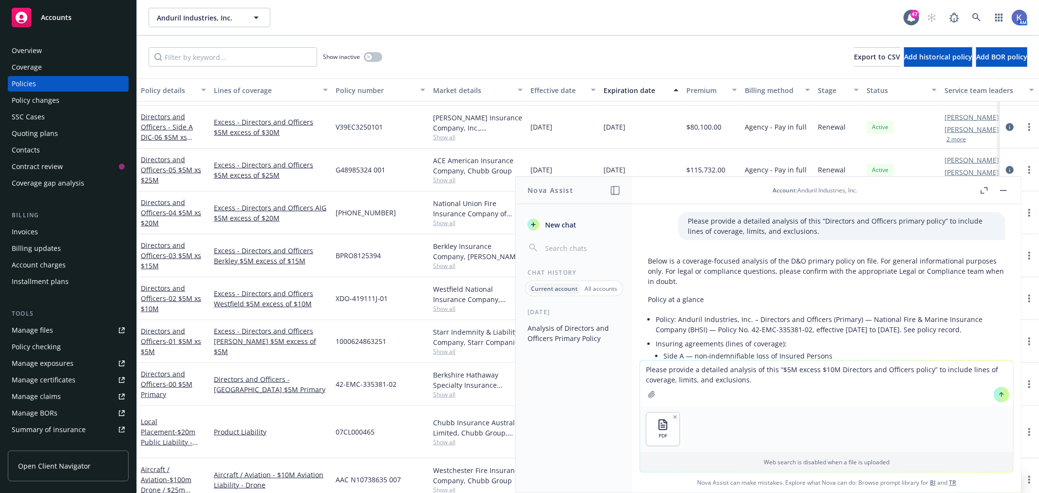
click at [998, 393] on icon at bounding box center [1001, 394] width 7 height 7
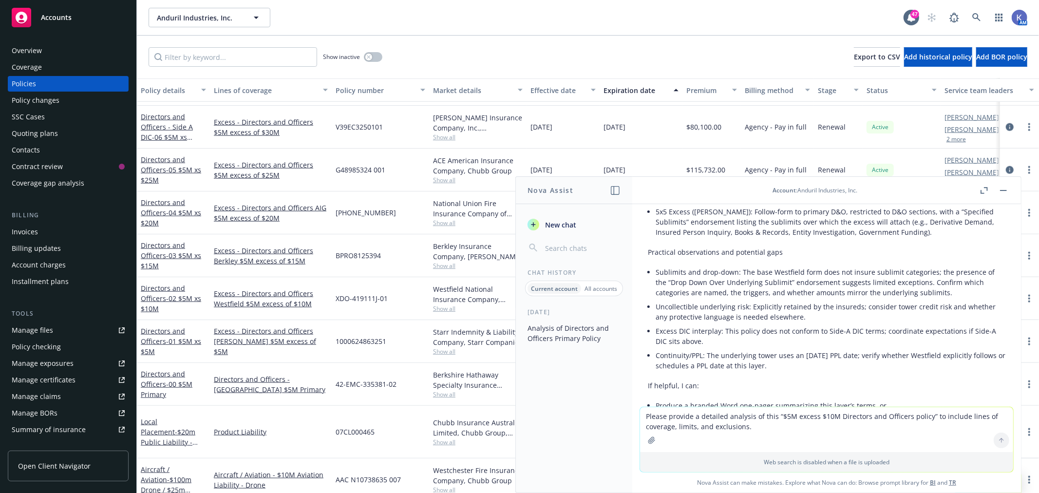
scroll to position [3591, 0]
drag, startPoint x: 800, startPoint y: 345, endPoint x: 698, endPoint y: 287, distance: 116.9
click at [753, 258] on p "Practical observations and potential gaps" at bounding box center [826, 253] width 357 height 10
click at [908, 240] on li "5x5 Excess ([PERSON_NAME]): Follow-form to primary D&O, restricted to D&O secti…" at bounding box center [831, 223] width 350 height 35
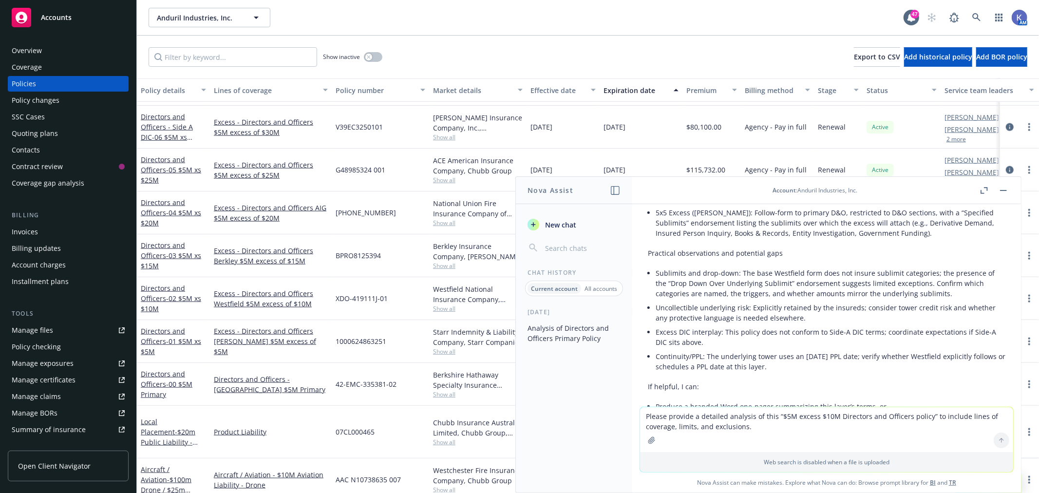
click at [902, 240] on li "5x5 Excess ([PERSON_NAME]): Follow-form to primary D&O, restricted to D&O secti…" at bounding box center [831, 223] width 350 height 35
click at [881, 240] on li "5x5 Excess ([PERSON_NAME]): Follow-form to primary D&O, restricted to D&O secti…" at bounding box center [831, 223] width 350 height 35
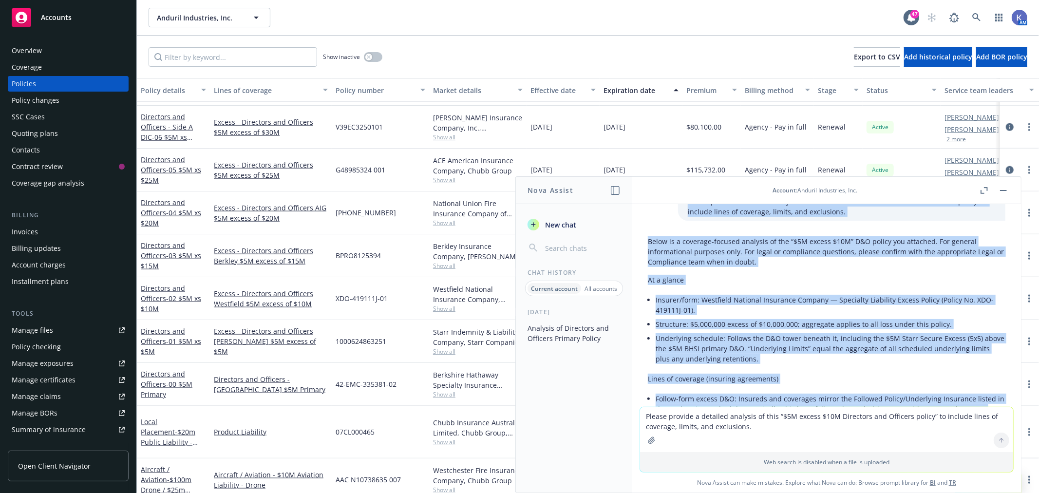
scroll to position [2762, 0]
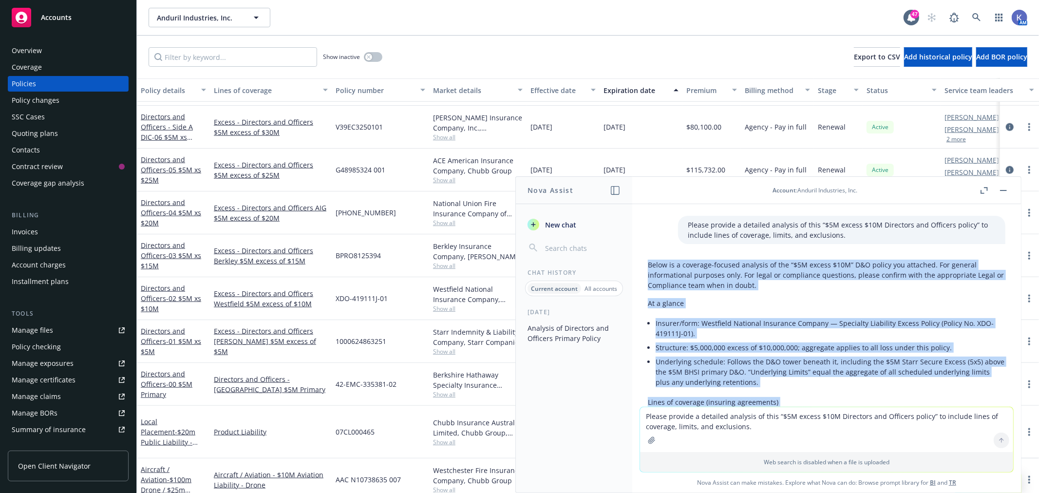
drag, startPoint x: 903, startPoint y: 333, endPoint x: 641, endPoint y: 290, distance: 264.9
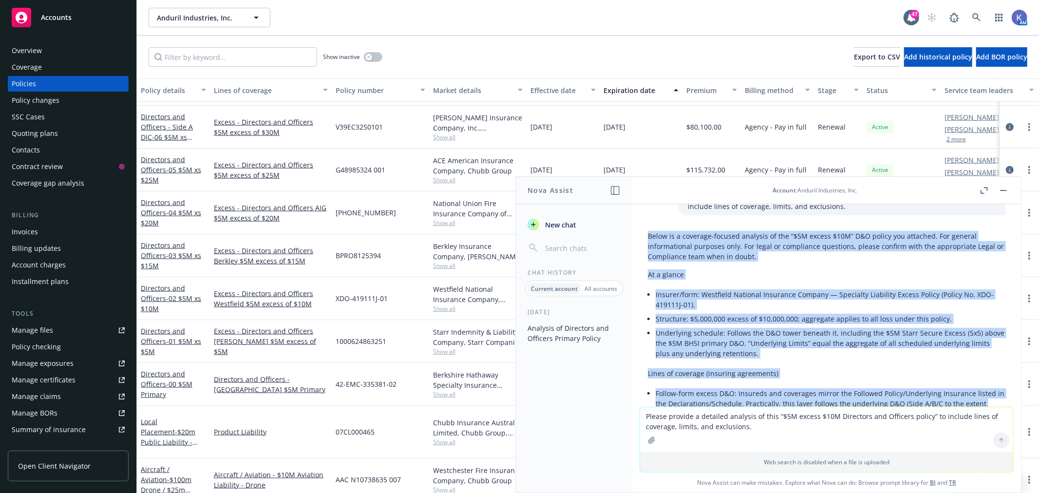
scroll to position [2816, 0]
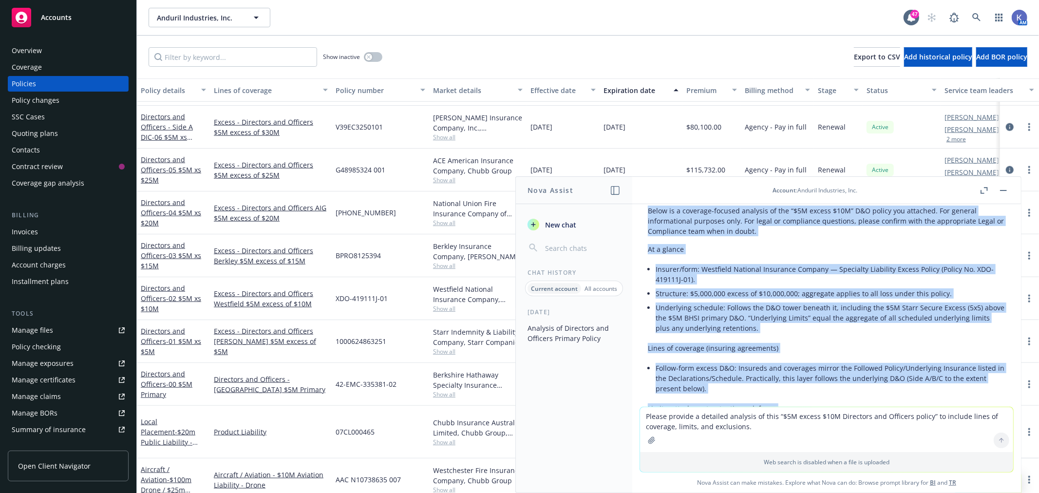
copy div "Lorem ip d sitametc-adipisc elitsedd ei tem “$2I utlabo $22E” D&M aliqua eni ad…"
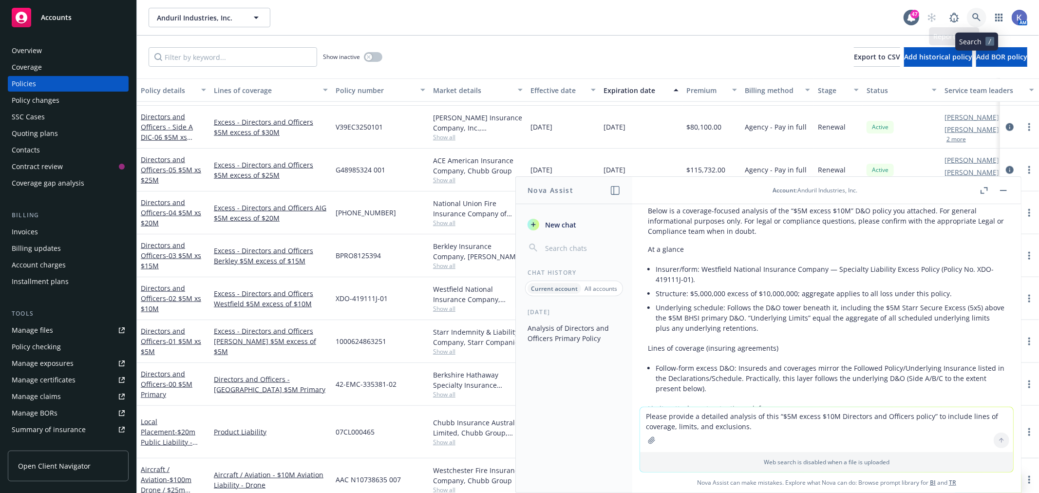
click at [974, 15] on icon at bounding box center [976, 17] width 8 height 8
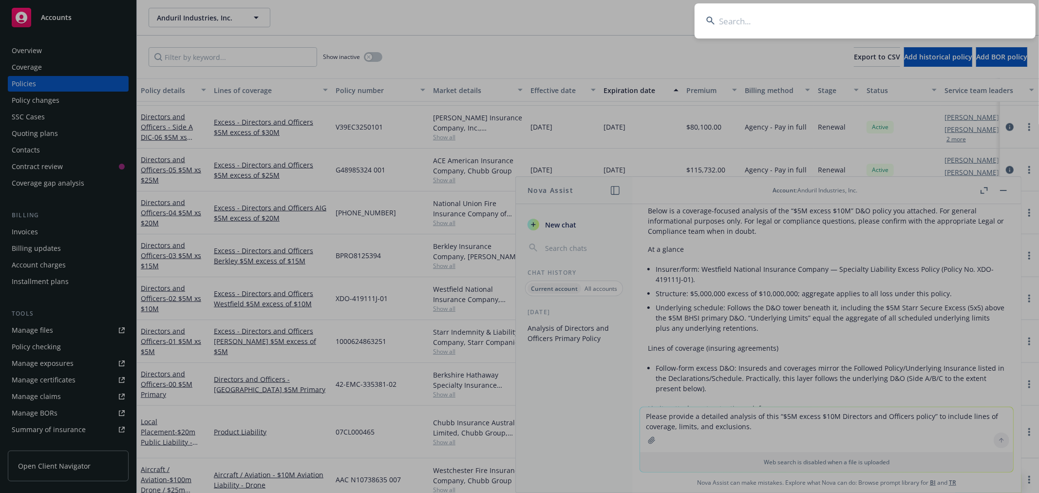
click at [935, 18] on input at bounding box center [864, 20] width 341 height 35
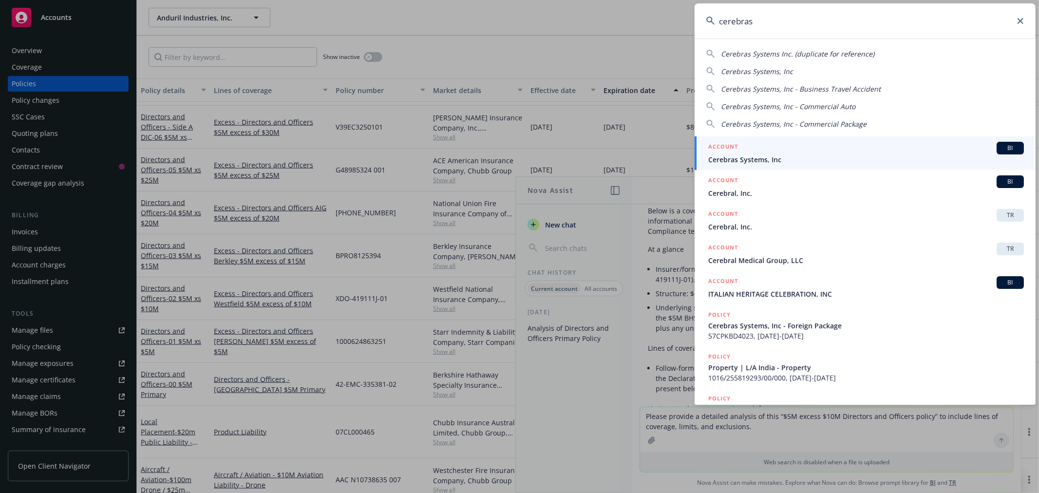
type input "cerebras"
click at [760, 154] on span "Cerebras Systems, Inc" at bounding box center [866, 159] width 316 height 10
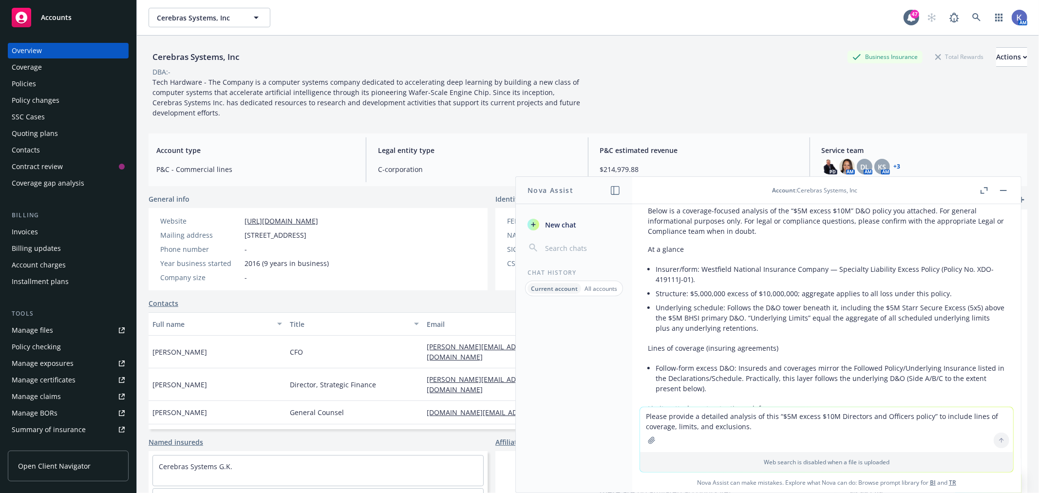
click at [22, 88] on div "Policies" at bounding box center [24, 84] width 24 height 16
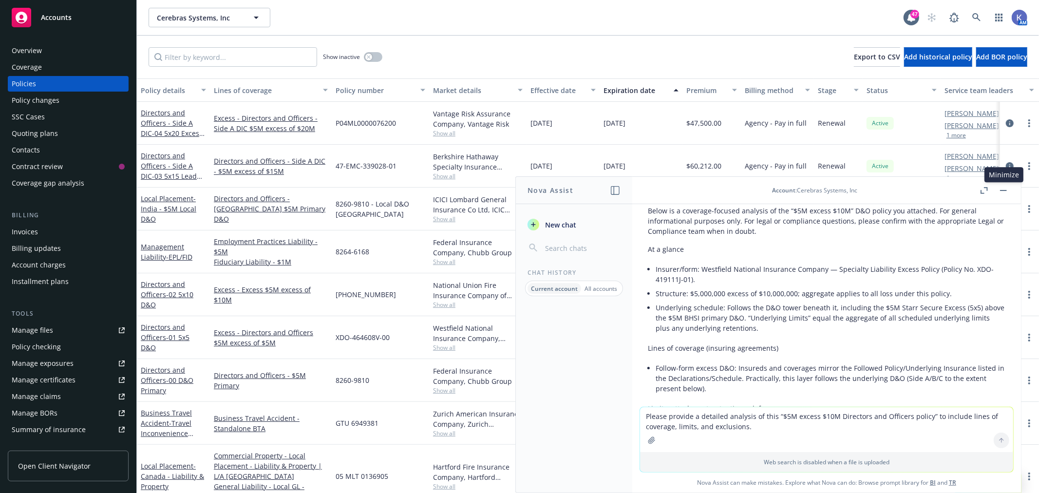
click at [1000, 190] on icon "button" at bounding box center [1003, 190] width 7 height 1
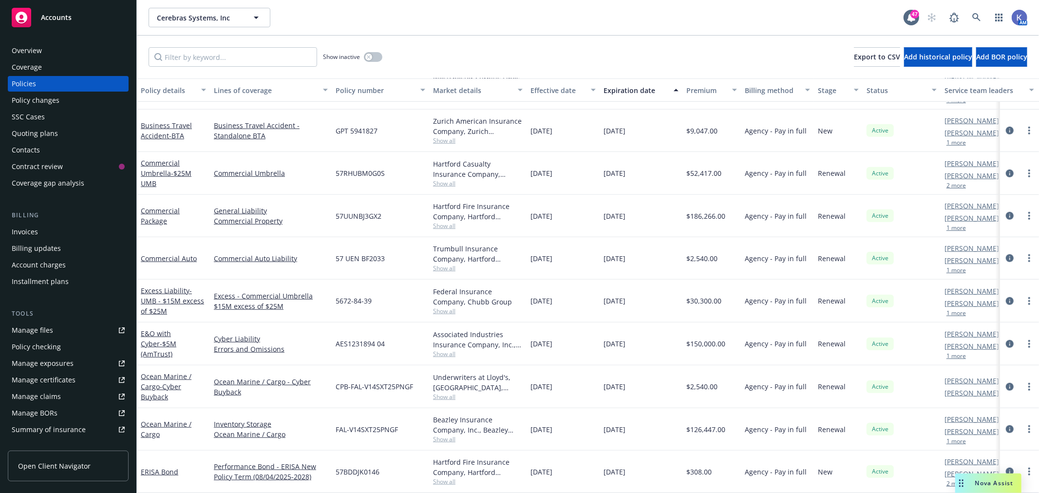
scroll to position [667, 0]
